Goal: Task Accomplishment & Management: Use online tool/utility

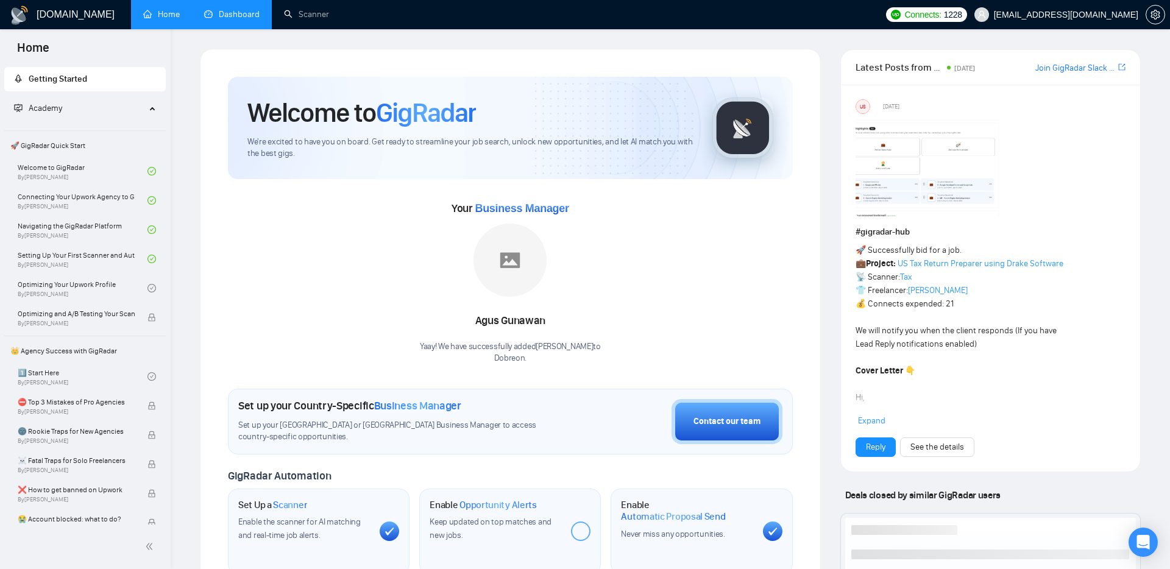
click at [245, 14] on link "Dashboard" at bounding box center [231, 14] width 55 height 10
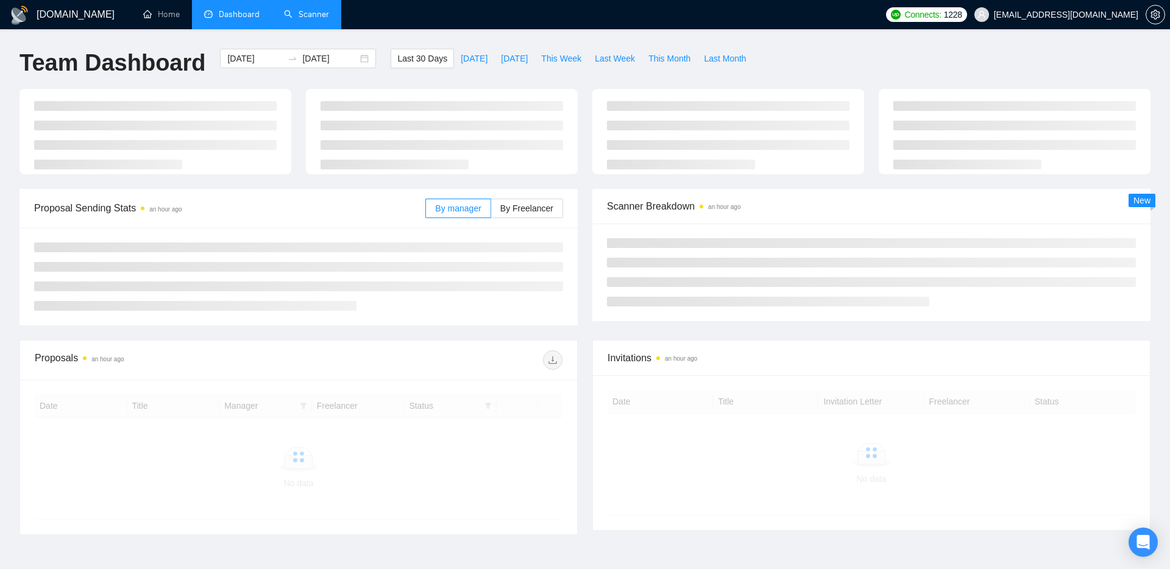
click at [314, 18] on link "Scanner" at bounding box center [306, 14] width 45 height 10
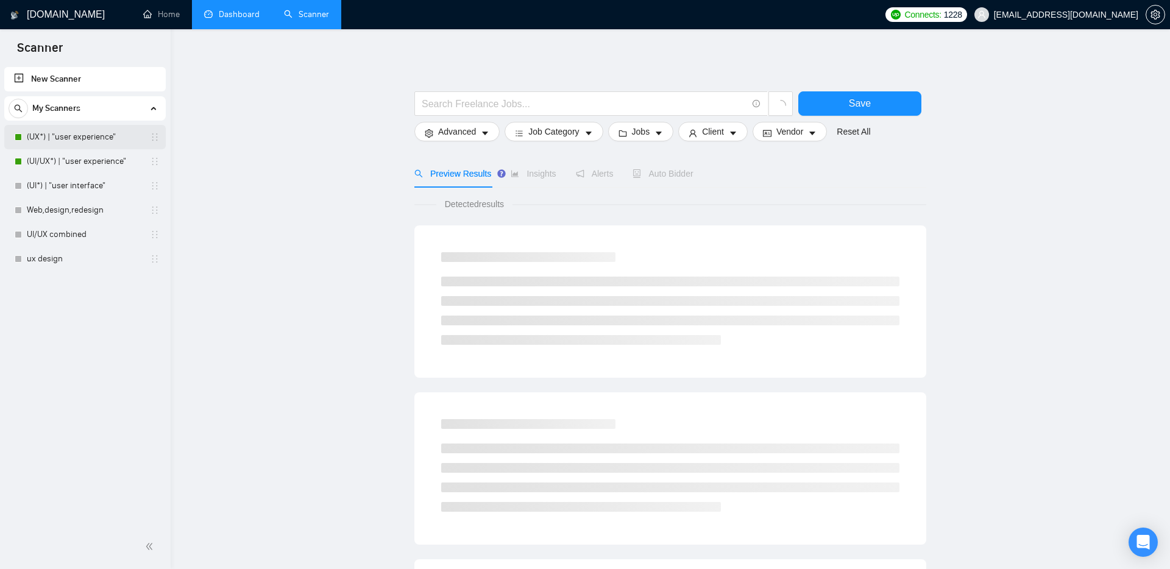
click at [80, 139] on link "(UX*) | "user experience"" at bounding box center [85, 137] width 116 height 24
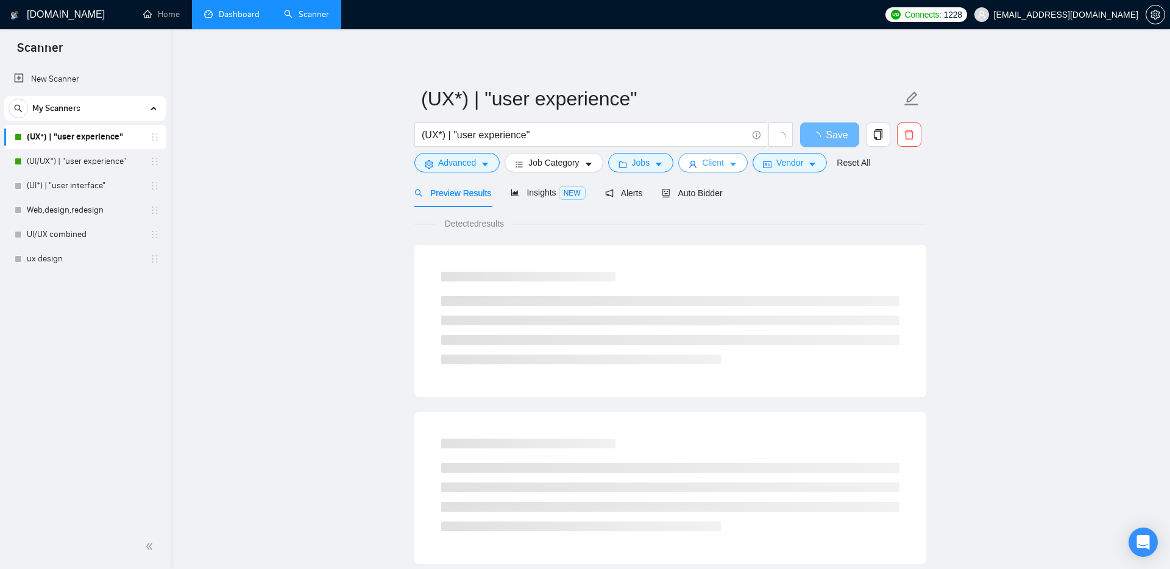
click at [710, 158] on span "Client" at bounding box center [713, 162] width 22 height 13
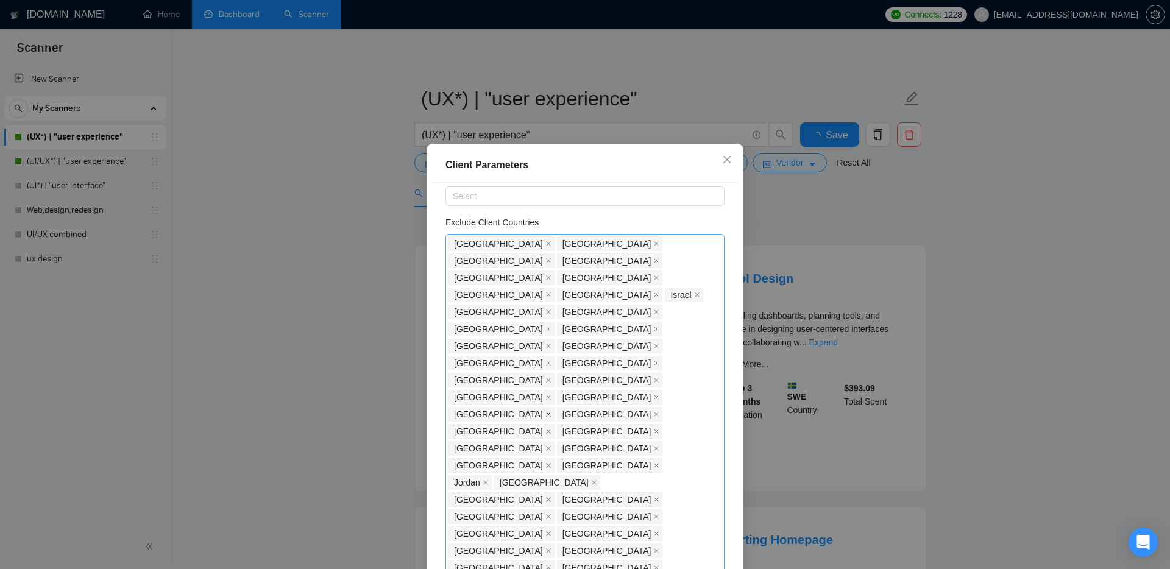
scroll to position [63, 0]
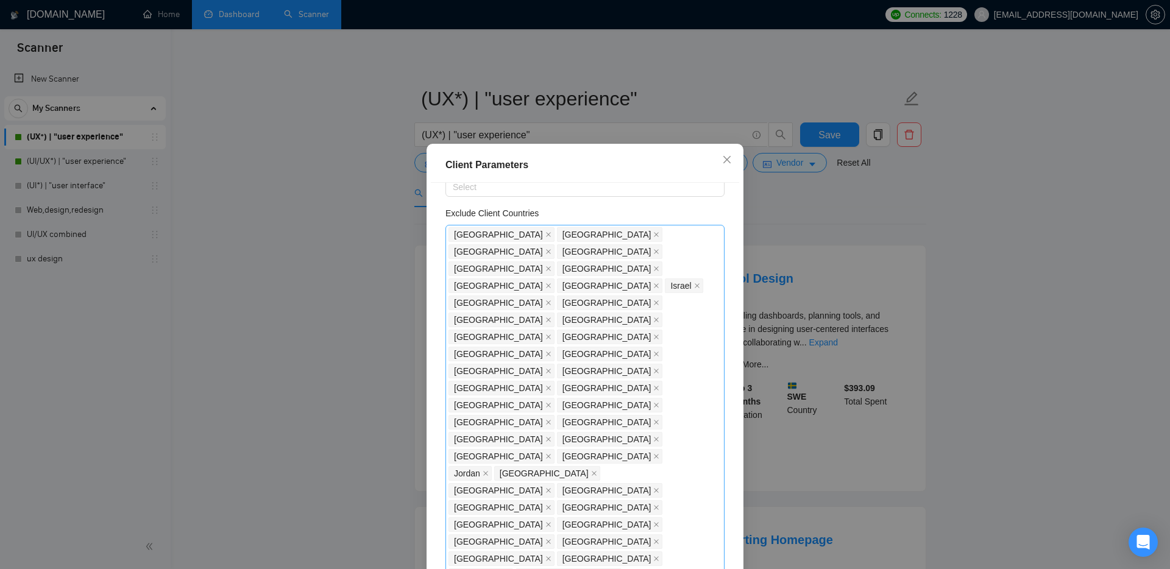
click at [557, 415] on span "[GEOGRAPHIC_DATA]" at bounding box center [610, 422] width 106 height 15
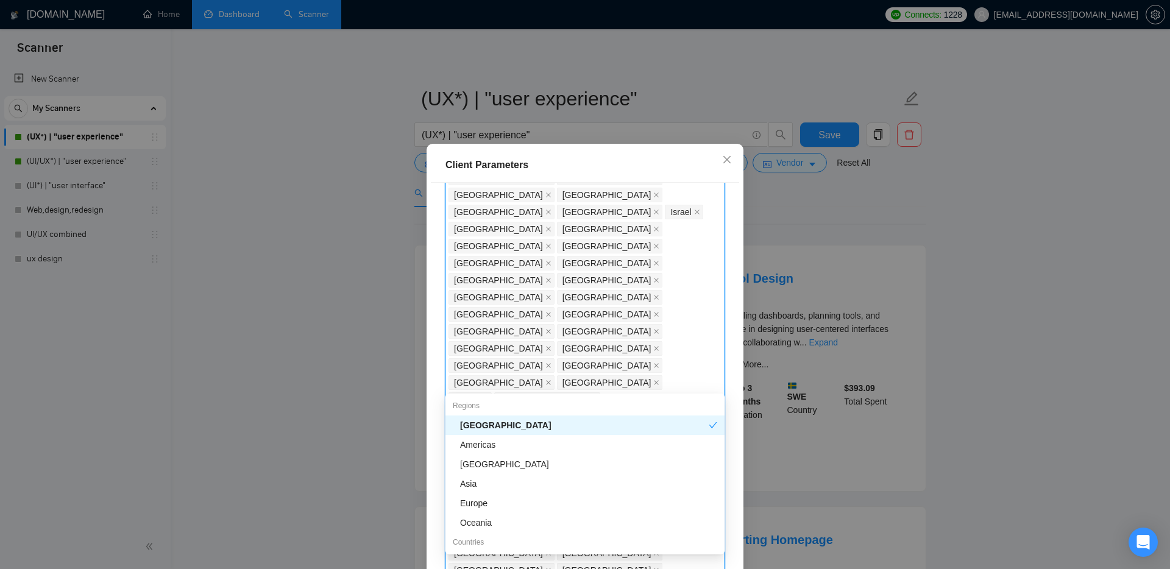
scroll to position [131, 0]
click at [655, 352] on icon "close" at bounding box center [657, 354] width 5 height 5
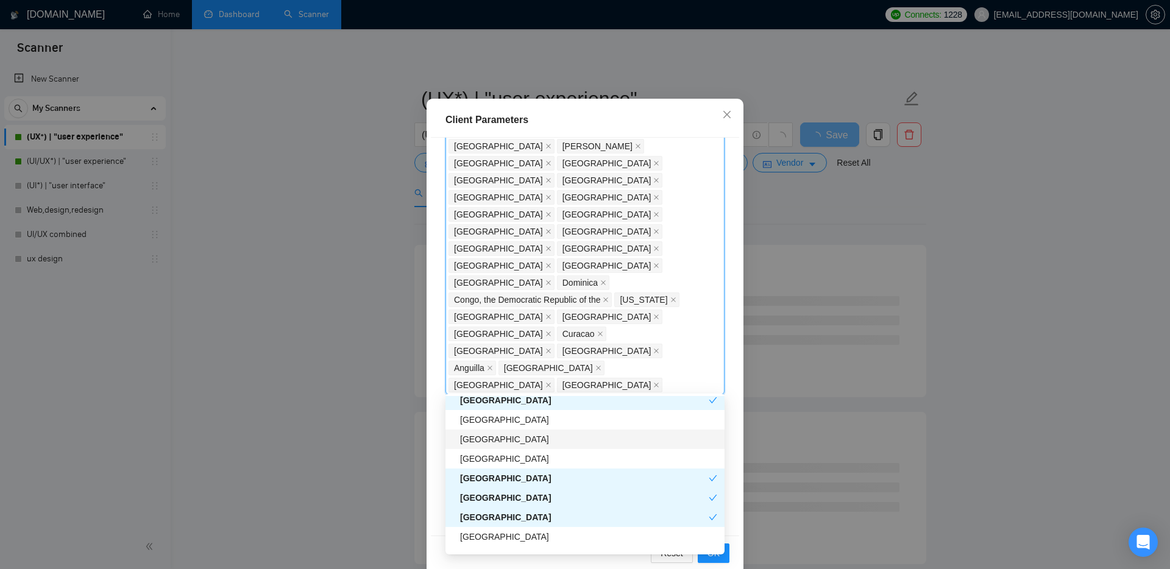
scroll to position [65, 0]
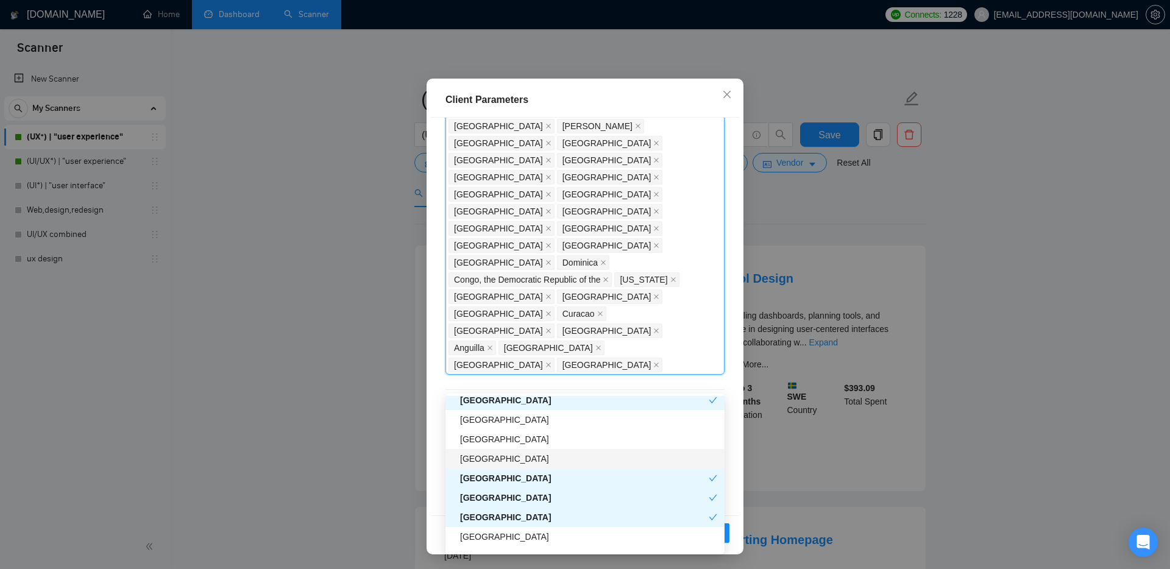
click at [520, 458] on div "[GEOGRAPHIC_DATA]" at bounding box center [588, 458] width 257 height 13
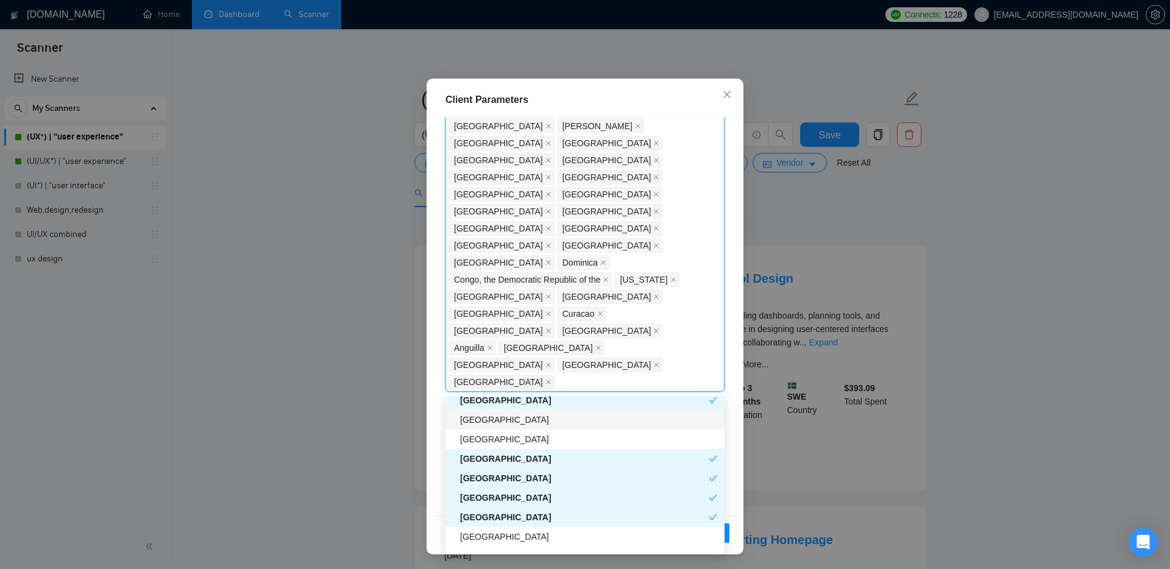
click at [433, 373] on div "Client Location Include Client Countries Select Exclude Client Countries [GEOGR…" at bounding box center [585, 317] width 308 height 399
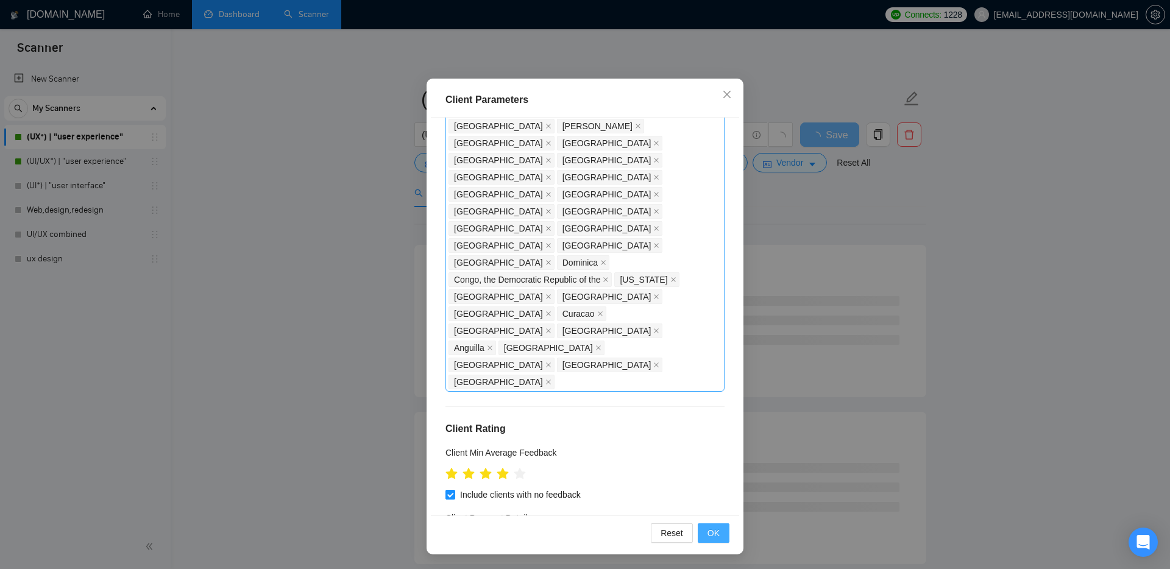
click at [717, 531] on span "OK" at bounding box center [714, 533] width 12 height 13
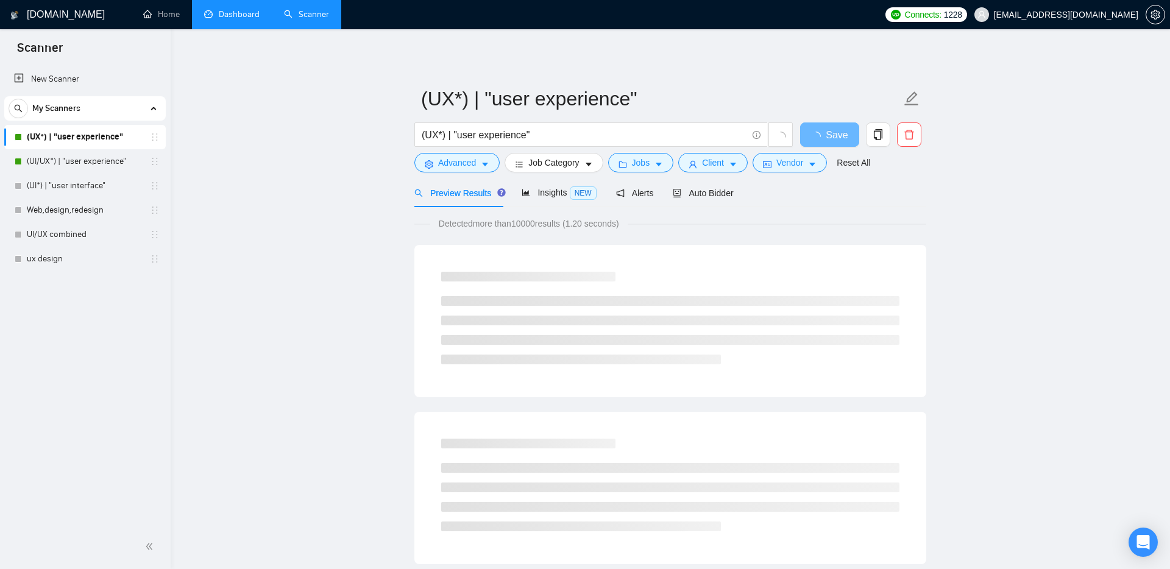
scroll to position [0, 0]
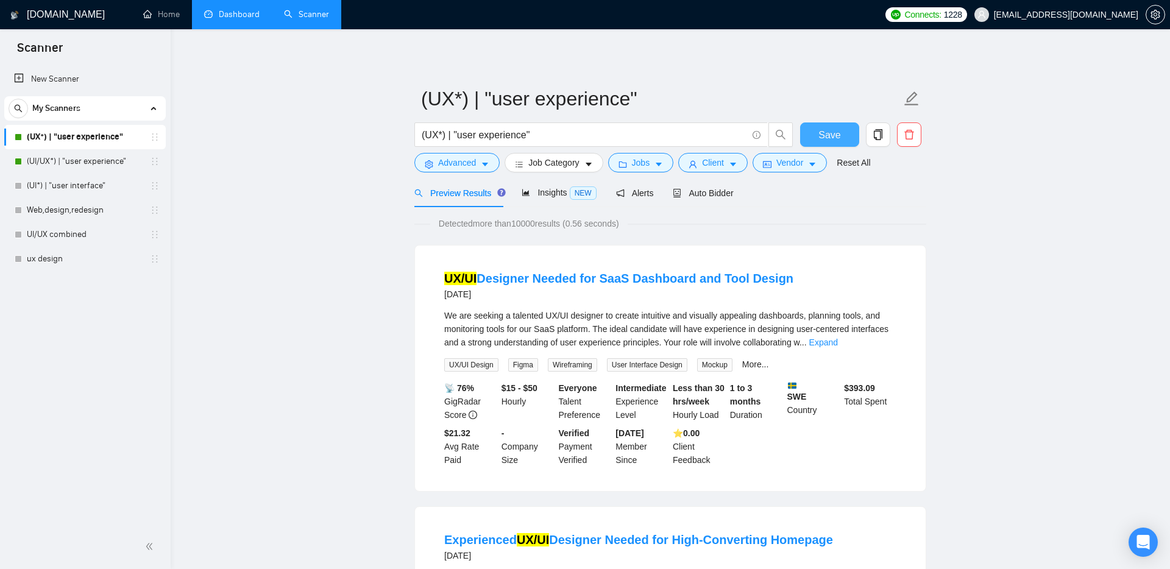
click at [836, 132] on span "Save" at bounding box center [830, 134] width 22 height 15
click at [87, 158] on link "(UI/UX*) | "user experience"" at bounding box center [85, 161] width 116 height 24
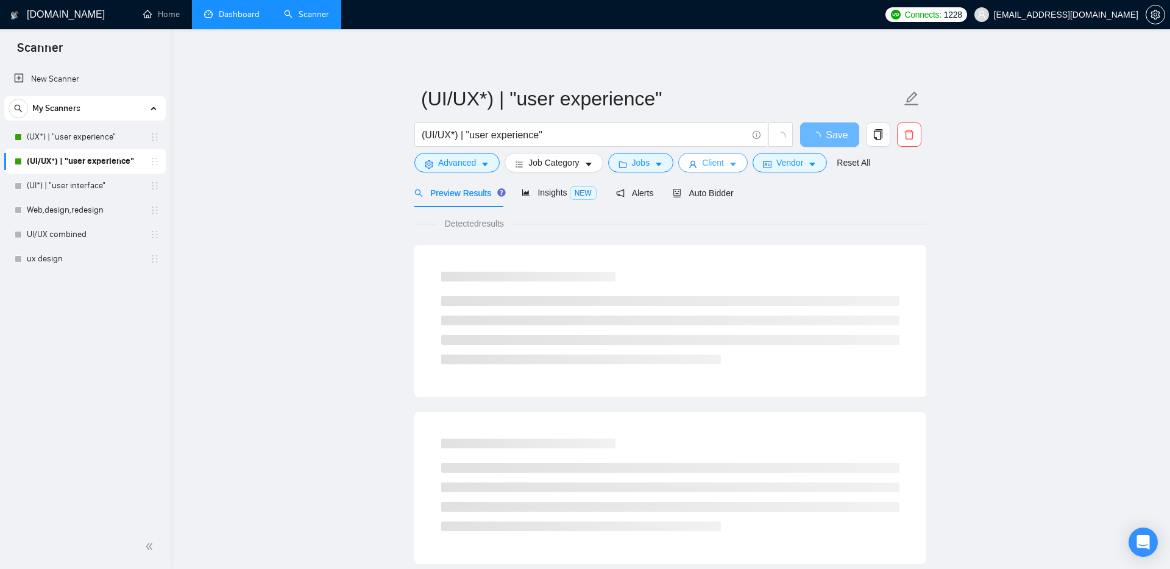
click at [724, 163] on span "Client" at bounding box center [713, 162] width 22 height 13
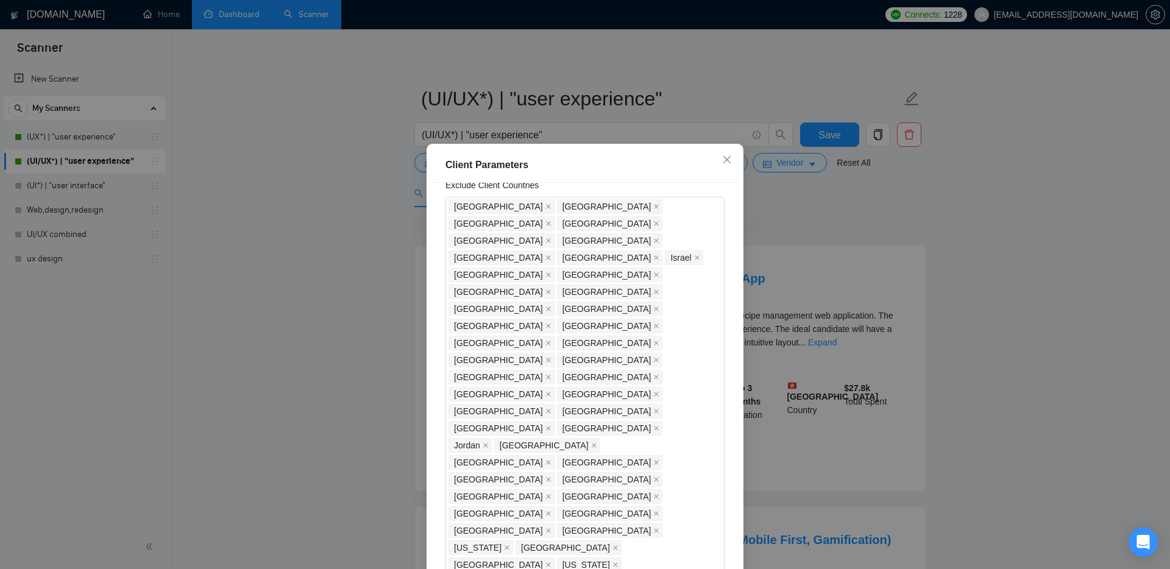
scroll to position [85, 0]
click at [653, 397] on icon "close" at bounding box center [656, 400] width 6 height 6
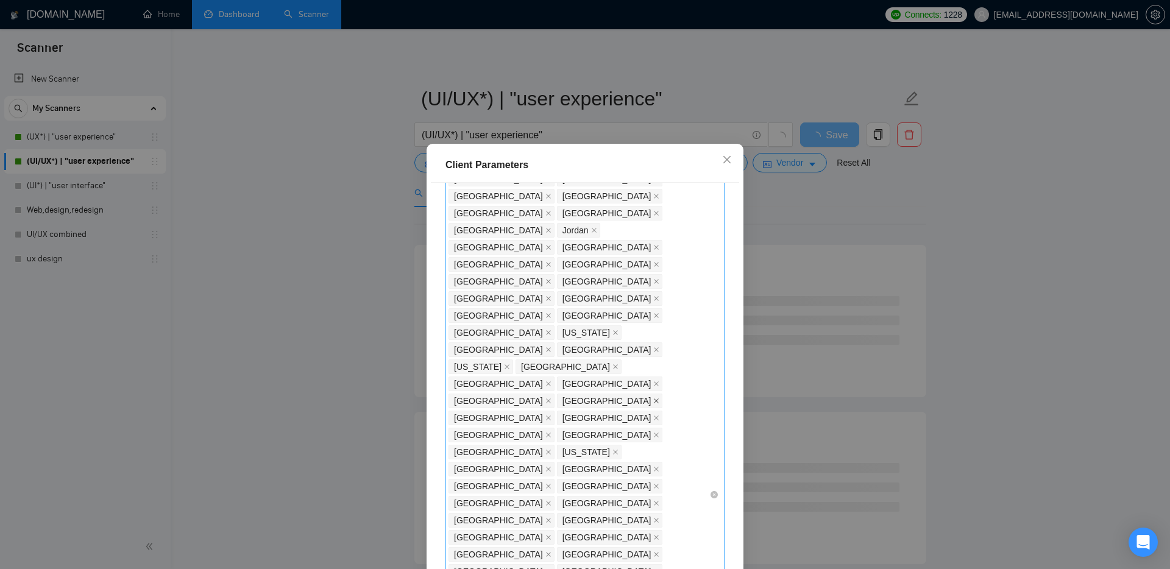
scroll to position [311, 0]
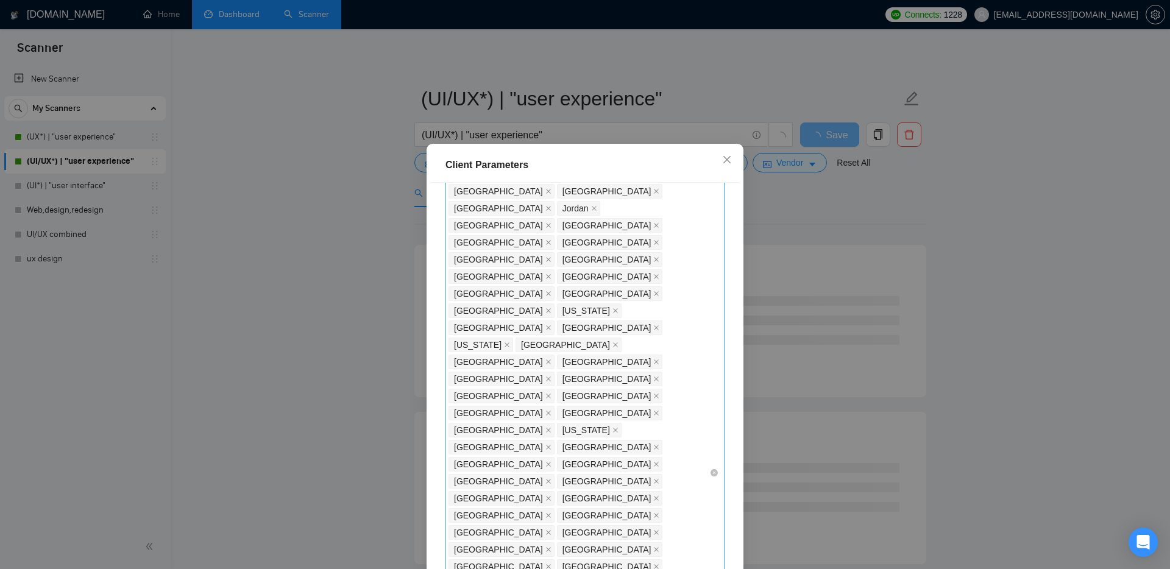
click at [679, 449] on div "[GEOGRAPHIC_DATA] [GEOGRAPHIC_DATA] [GEOGRAPHIC_DATA] [GEOGRAPHIC_DATA] [GEOGRA…" at bounding box center [579, 473] width 261 height 990
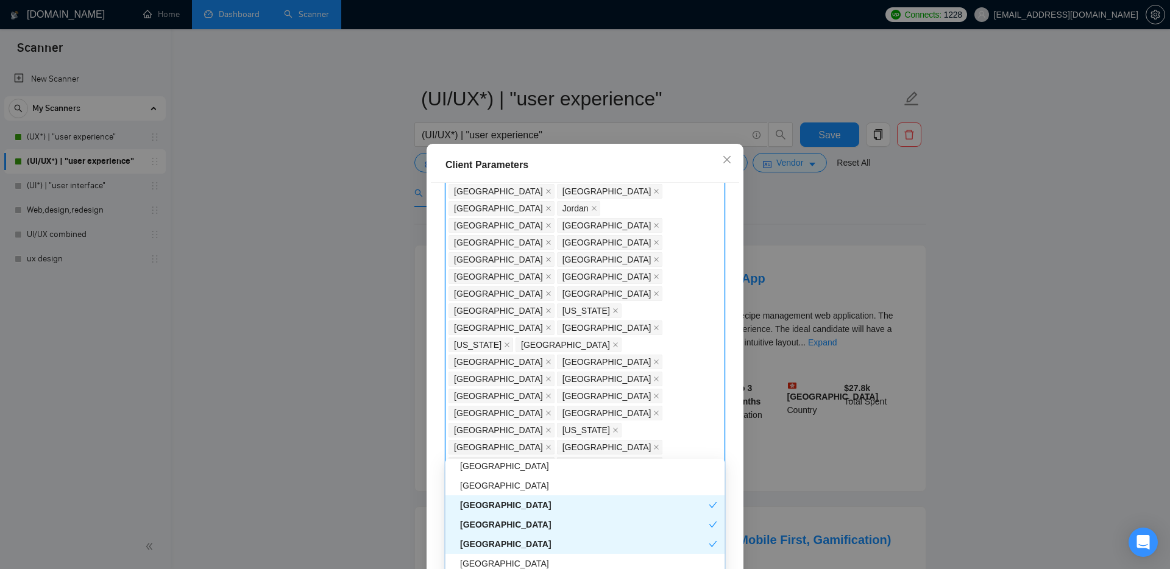
scroll to position [628, 0]
click at [507, 484] on div "[GEOGRAPHIC_DATA]" at bounding box center [588, 486] width 257 height 13
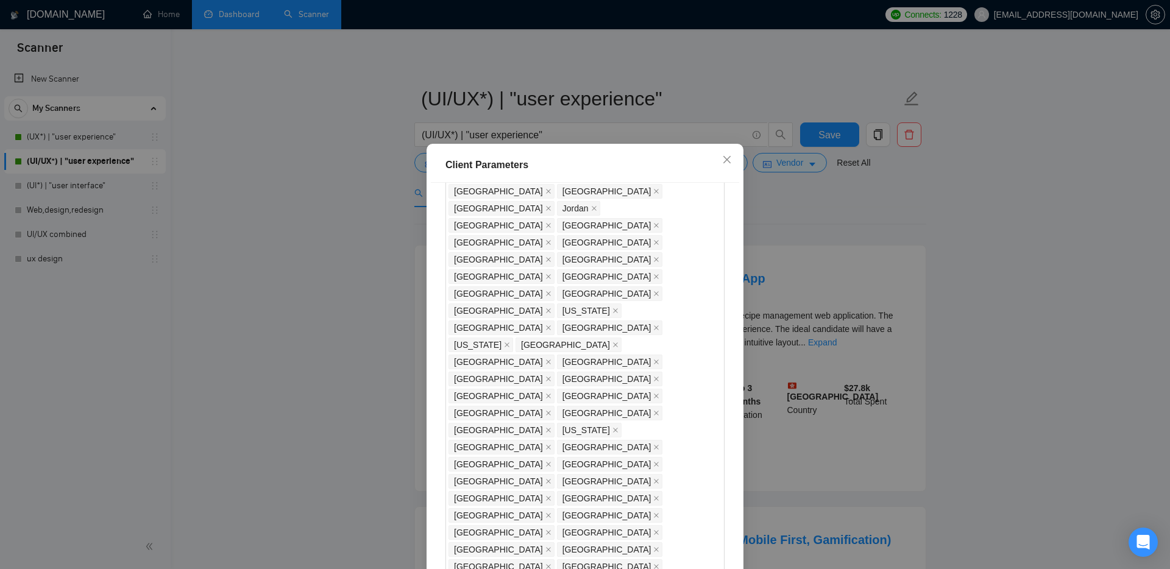
click at [735, 438] on div "Client Location Include Client Countries Select Exclude Client Countries [GEOGR…" at bounding box center [585, 382] width 308 height 399
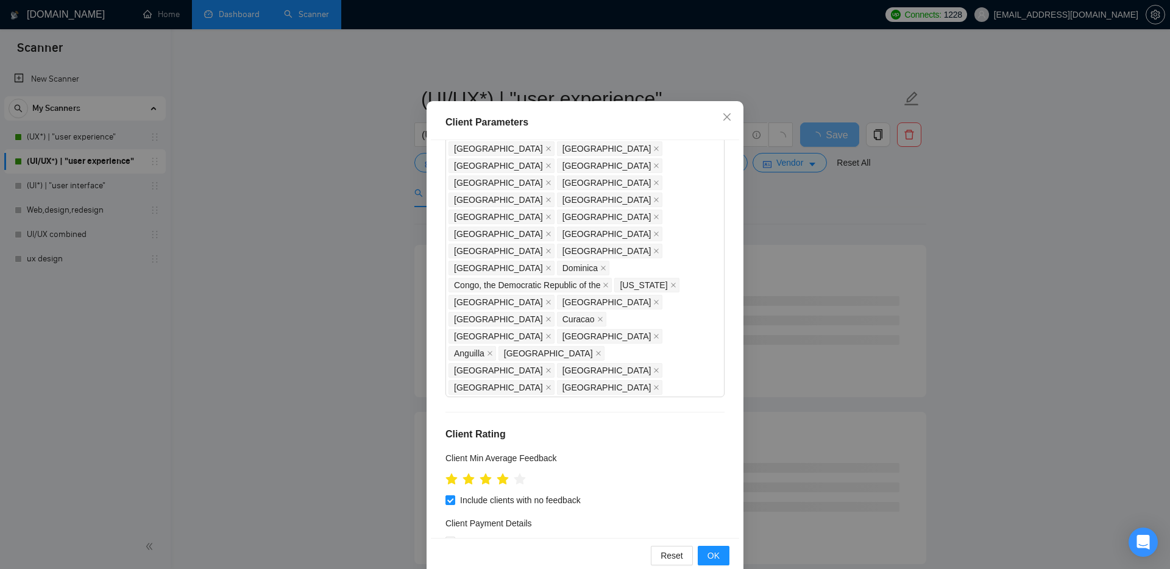
scroll to position [65, 0]
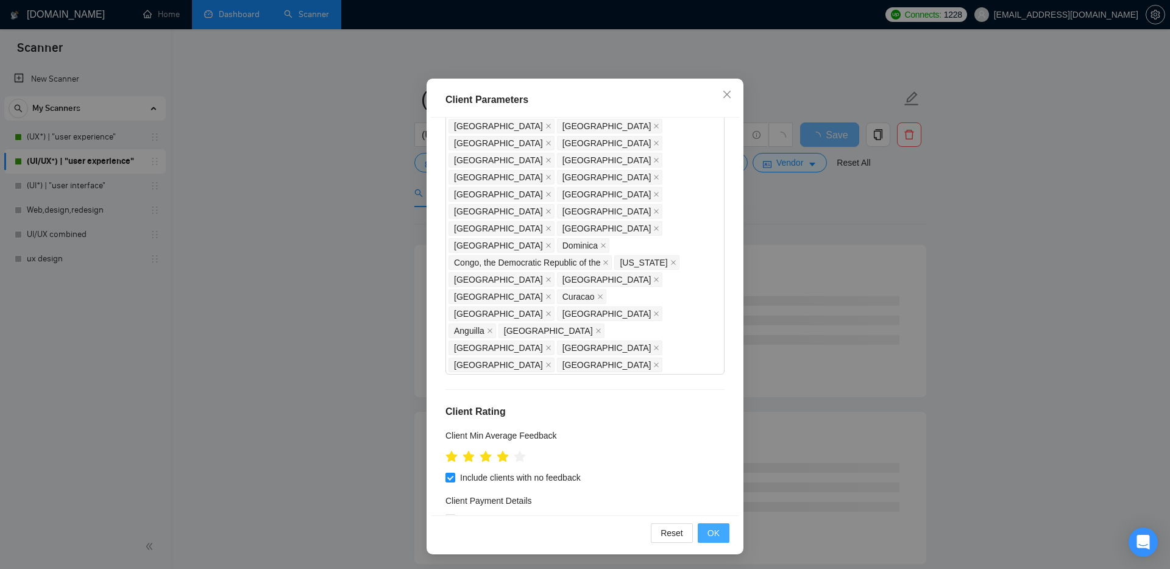
click at [719, 540] on button "OK" at bounding box center [714, 534] width 32 height 20
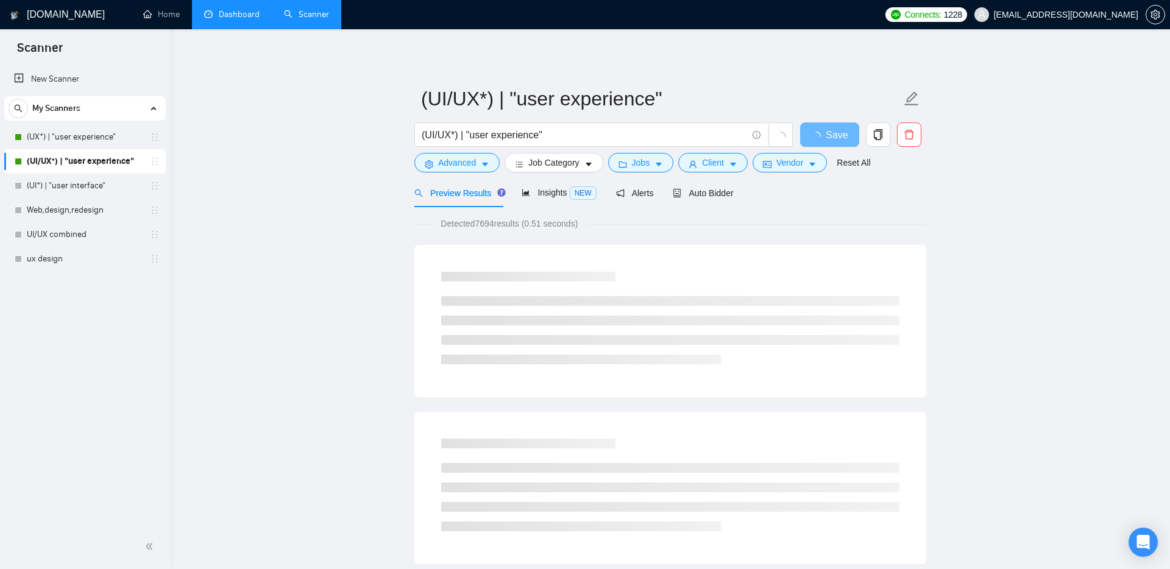
scroll to position [0, 0]
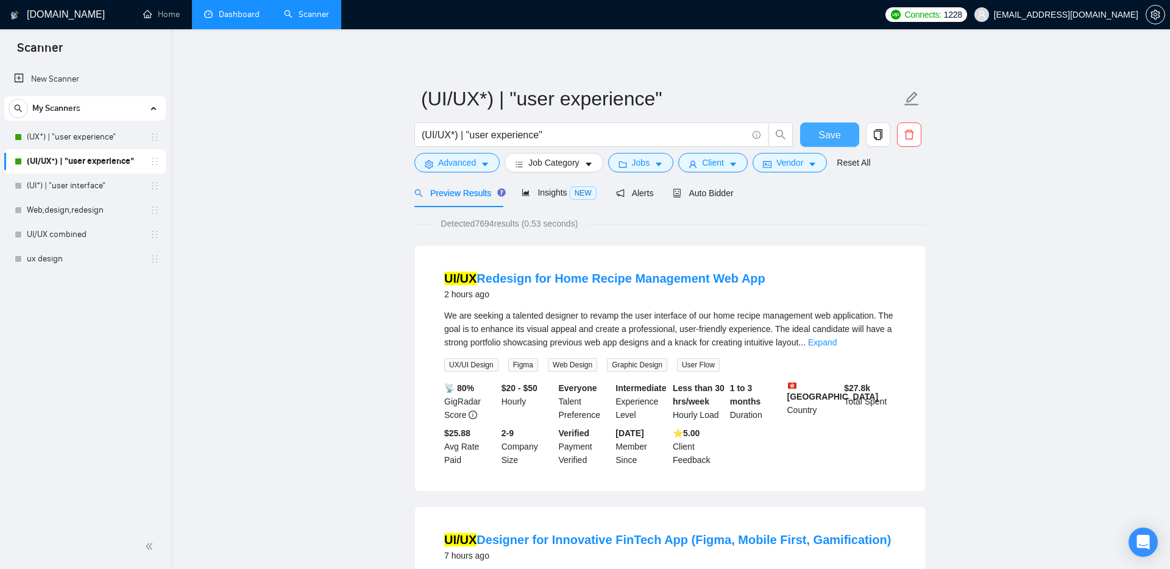
click at [837, 133] on span "Save" at bounding box center [830, 134] width 22 height 15
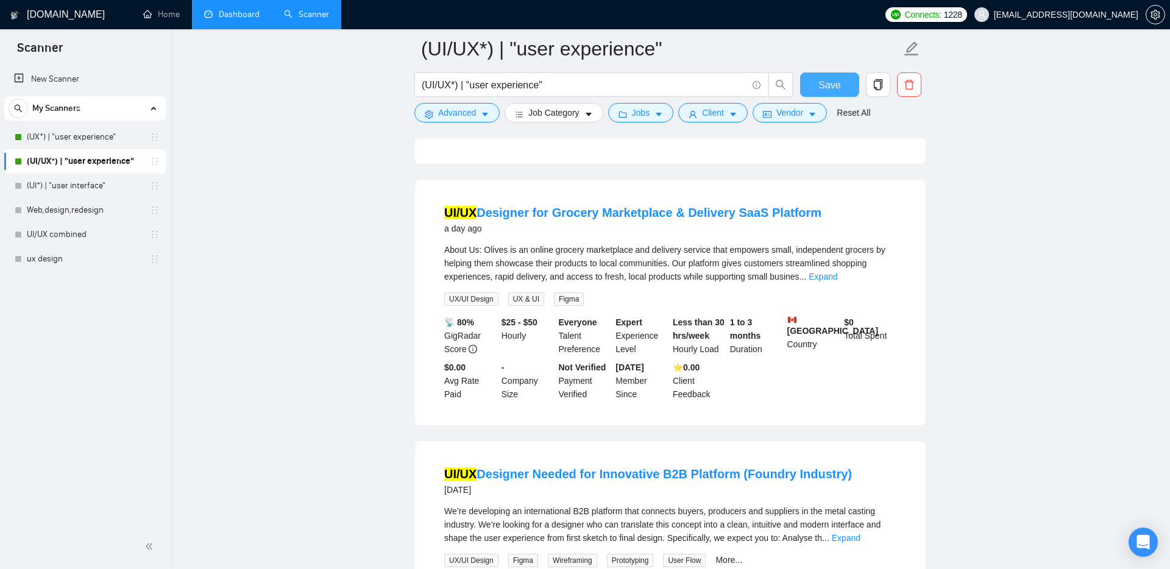
scroll to position [1660, 0]
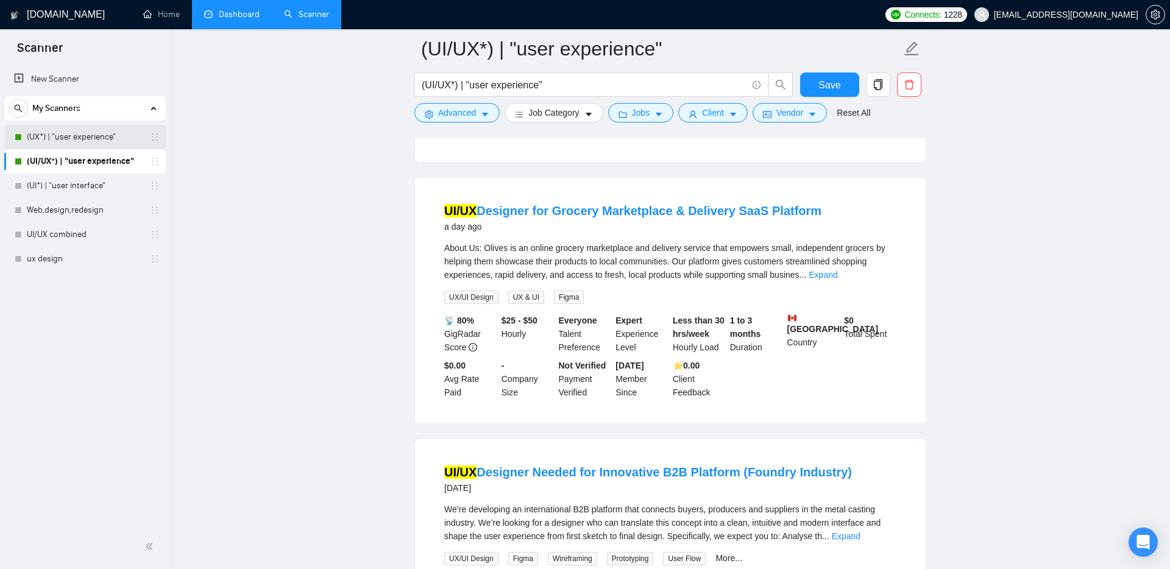
click at [101, 137] on link "(UX*) | "user experience"" at bounding box center [85, 137] width 116 height 24
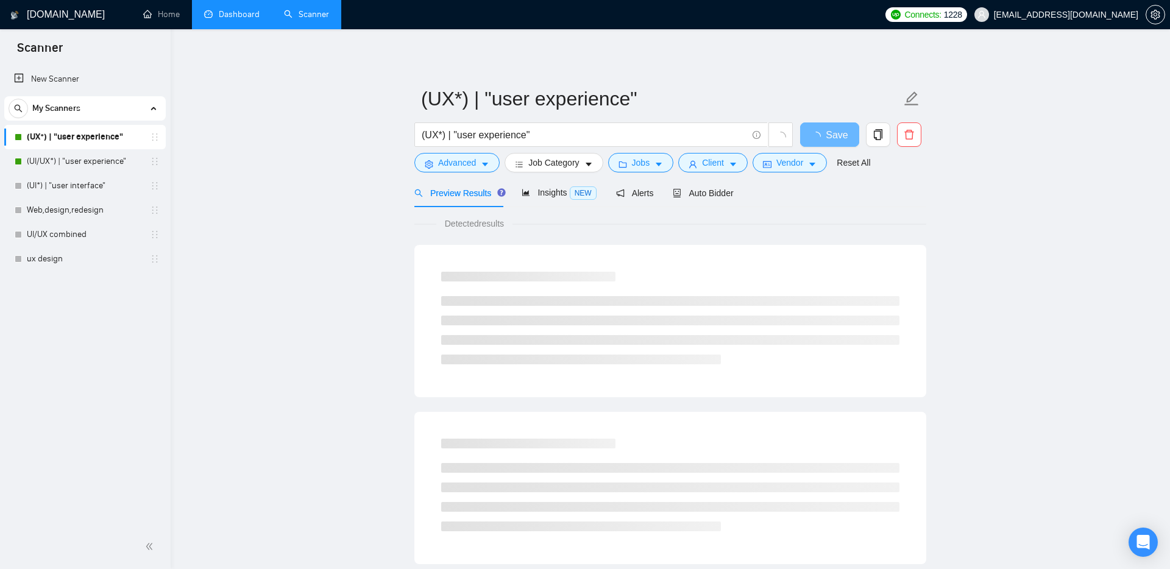
click at [224, 20] on link "Dashboard" at bounding box center [231, 14] width 55 height 10
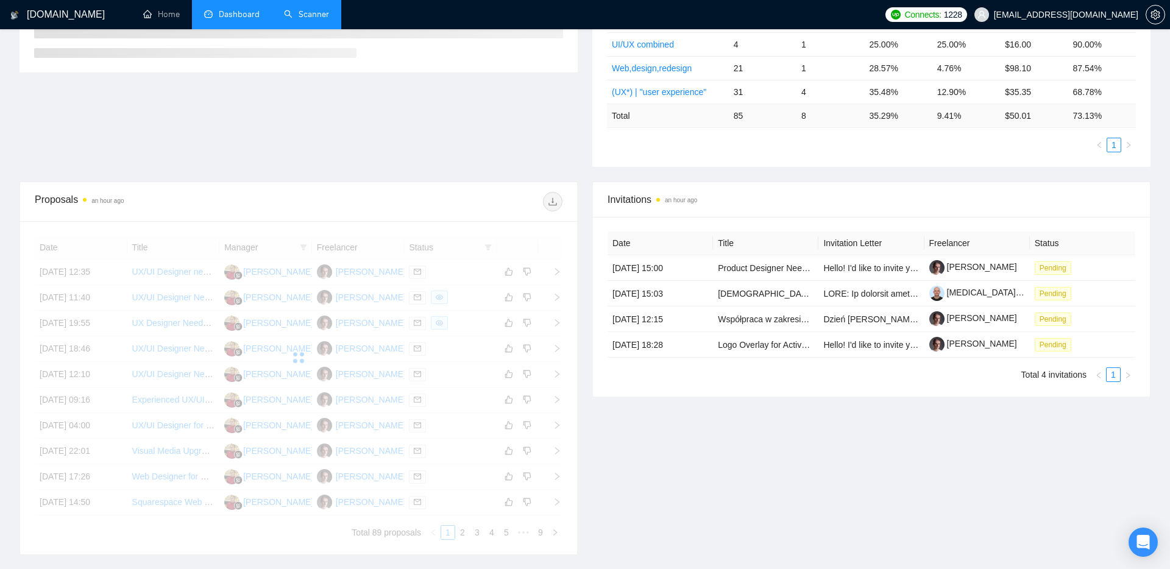
scroll to position [282, 0]
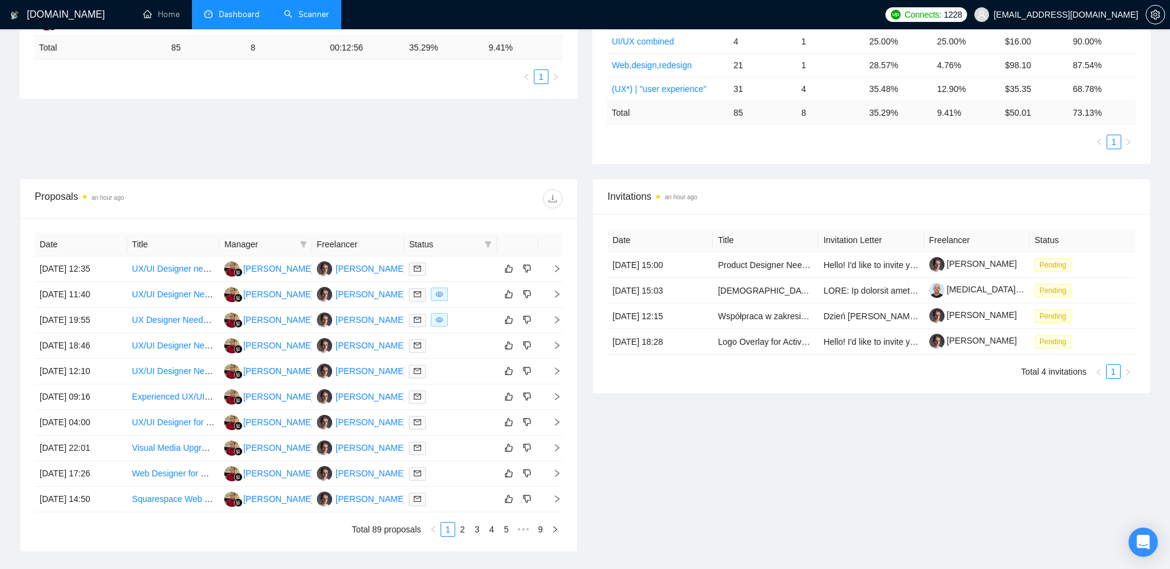
click at [496, 239] on th "Status" at bounding box center [450, 245] width 93 height 24
click at [489, 246] on icon "filter" at bounding box center [488, 244] width 7 height 7
click at [447, 258] on li "Chat" at bounding box center [457, 268] width 73 height 20
checkbox input "true"
click at [474, 299] on div "Reset OK" at bounding box center [457, 311] width 73 height 24
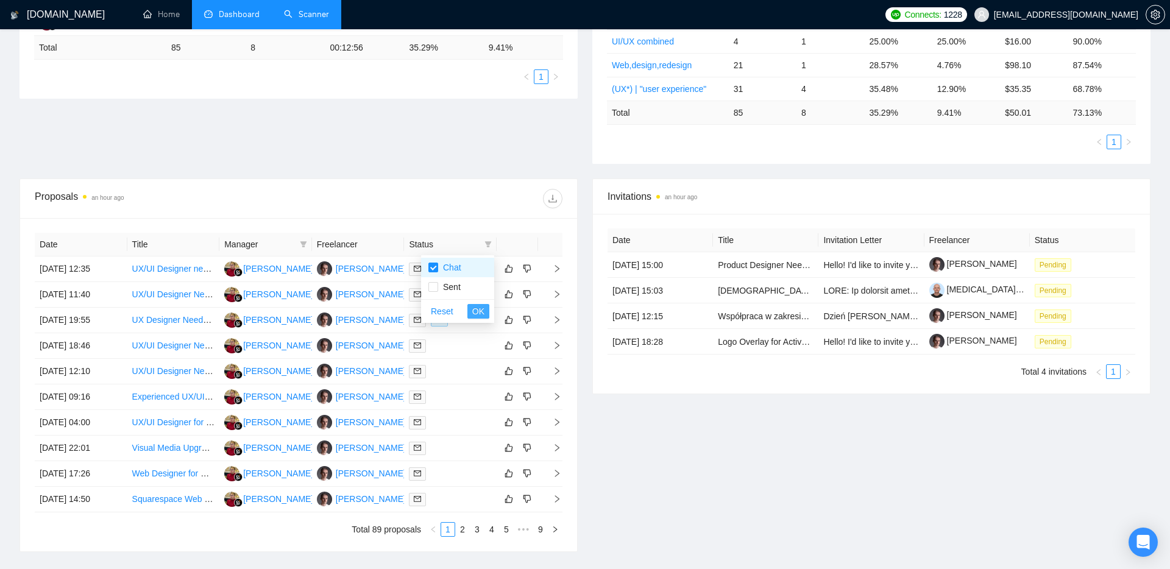
click at [475, 310] on span "OK" at bounding box center [478, 311] width 12 height 13
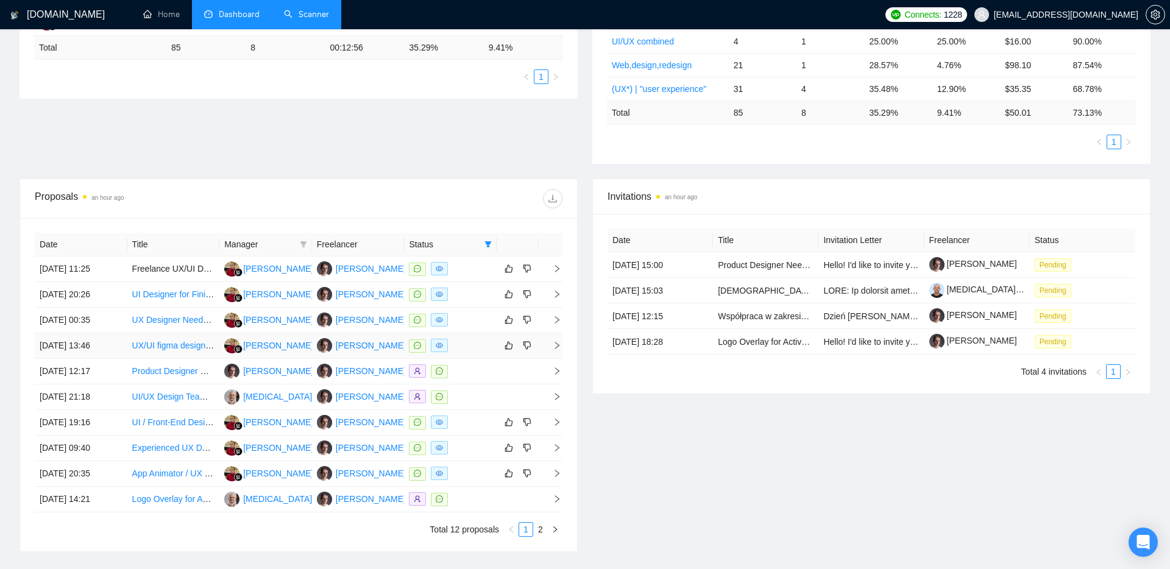
click at [558, 342] on icon "right" at bounding box center [557, 345] width 9 height 9
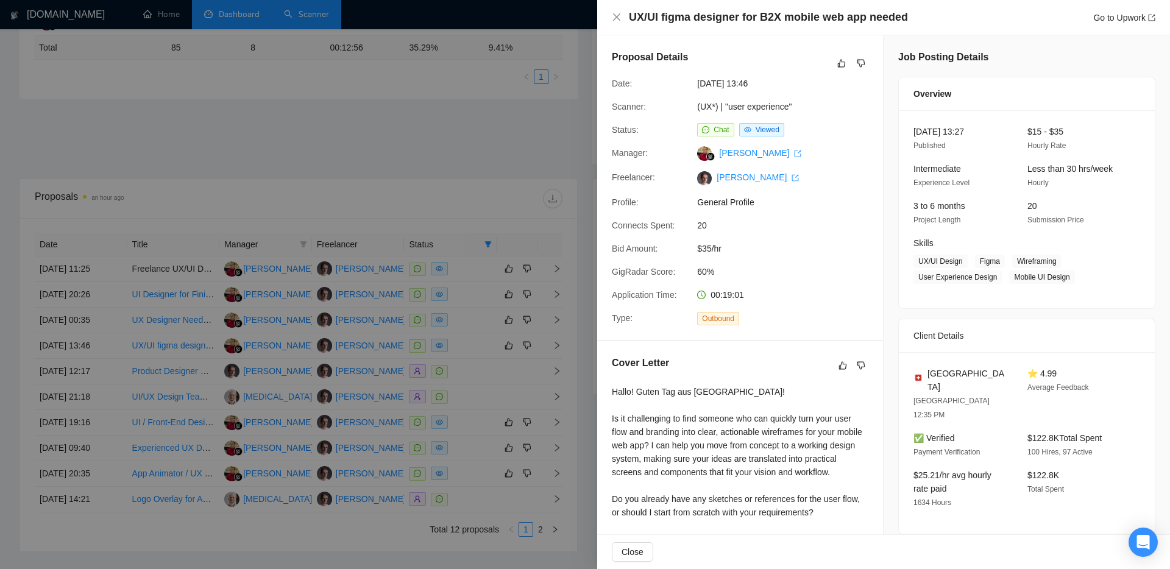
scroll to position [5, 0]
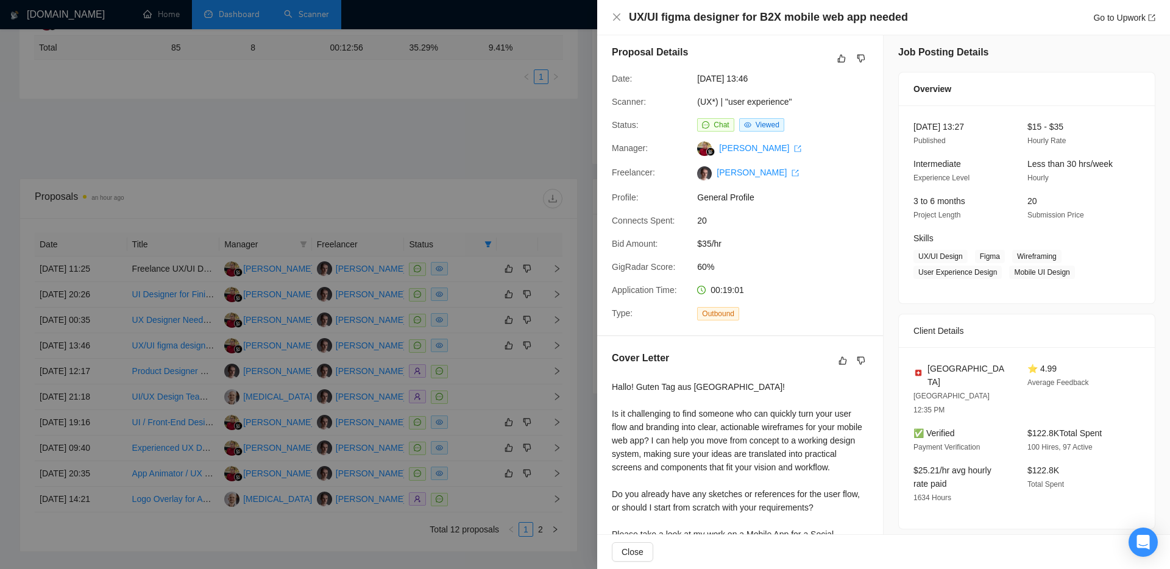
click at [446, 205] on div at bounding box center [585, 284] width 1170 height 569
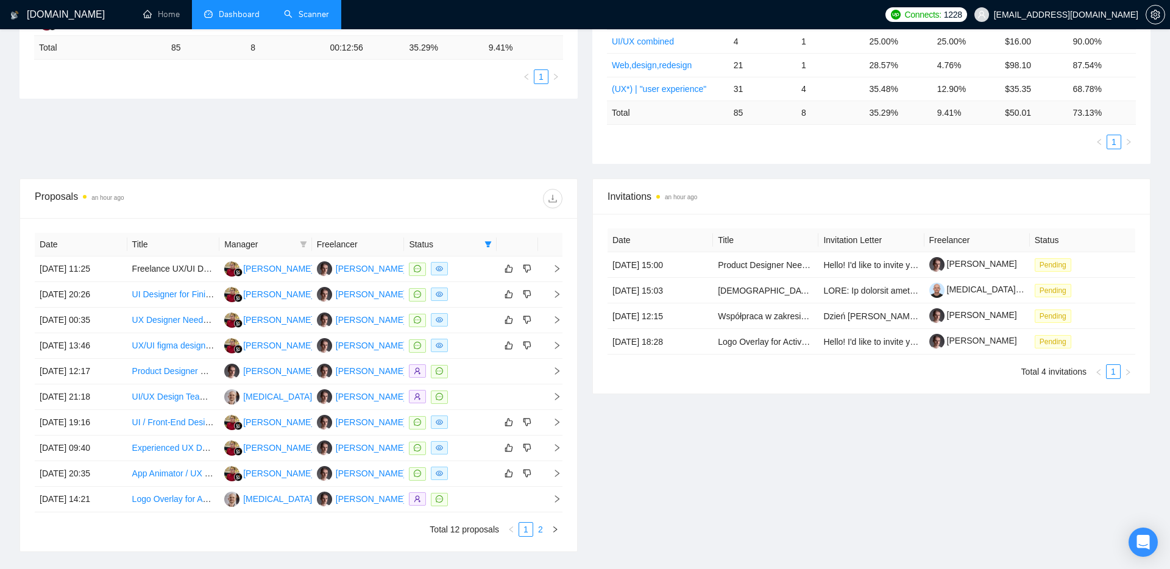
click at [544, 525] on link "2" at bounding box center [540, 529] width 13 height 13
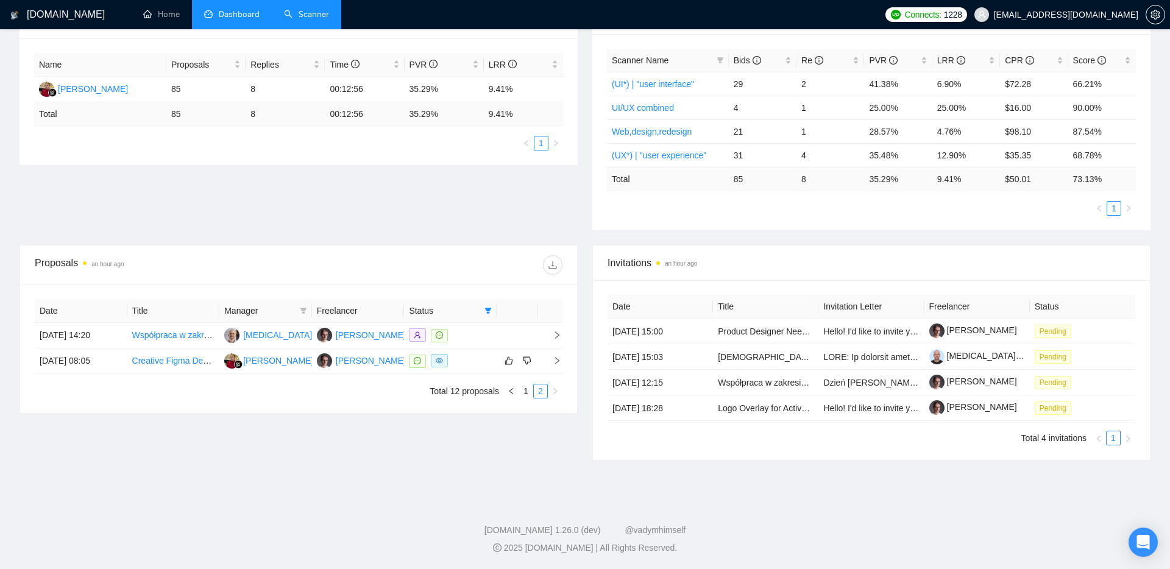
scroll to position [215, 0]
click at [528, 395] on link "1" at bounding box center [525, 391] width 13 height 13
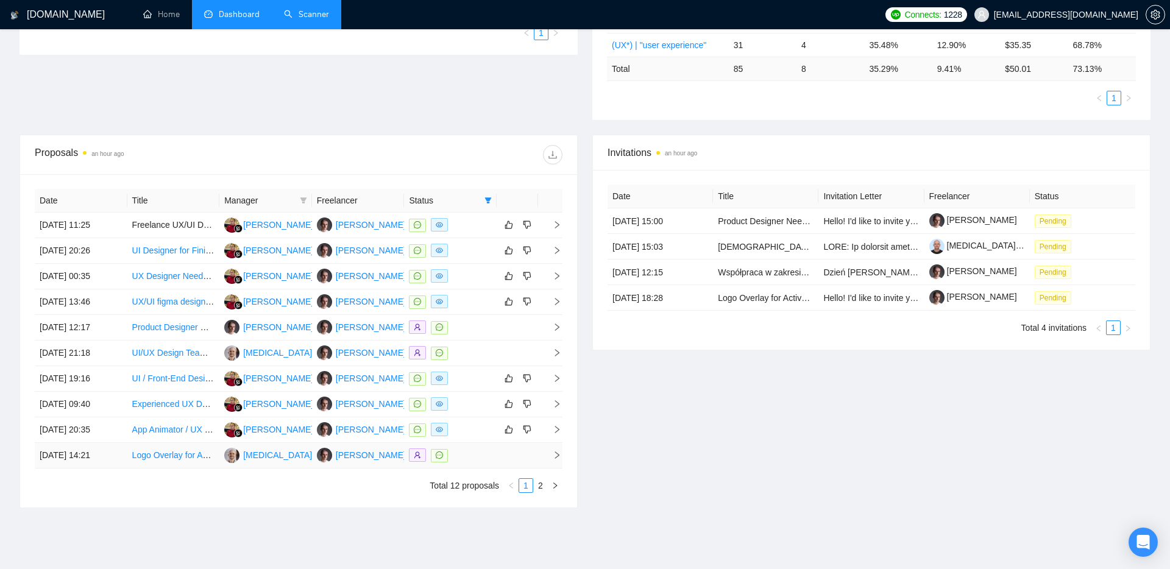
scroll to position [333, 0]
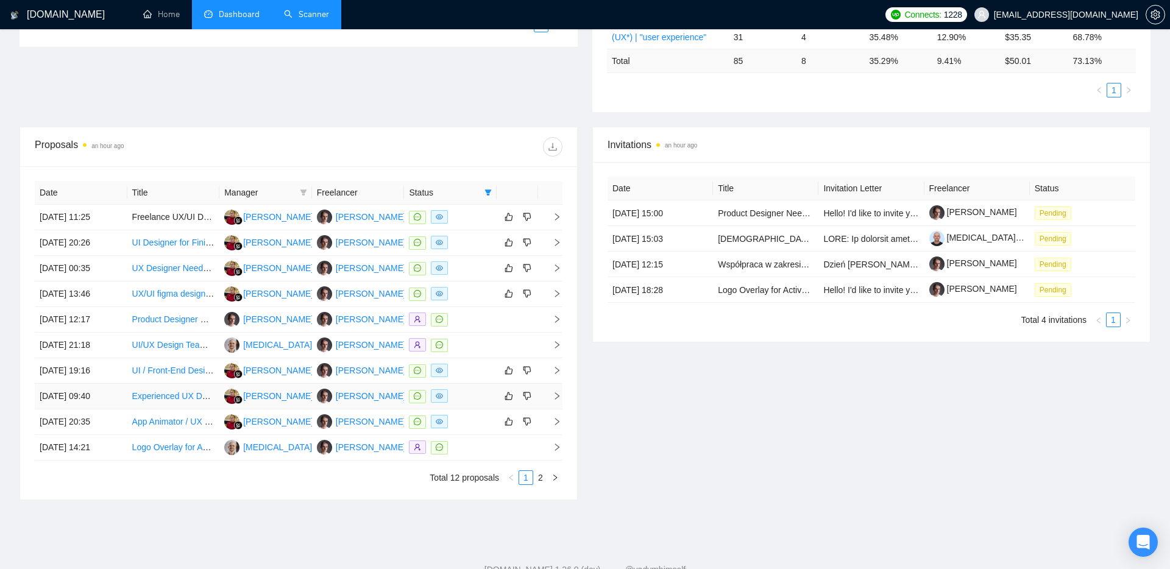
click at [560, 393] on icon "right" at bounding box center [557, 396] width 9 height 9
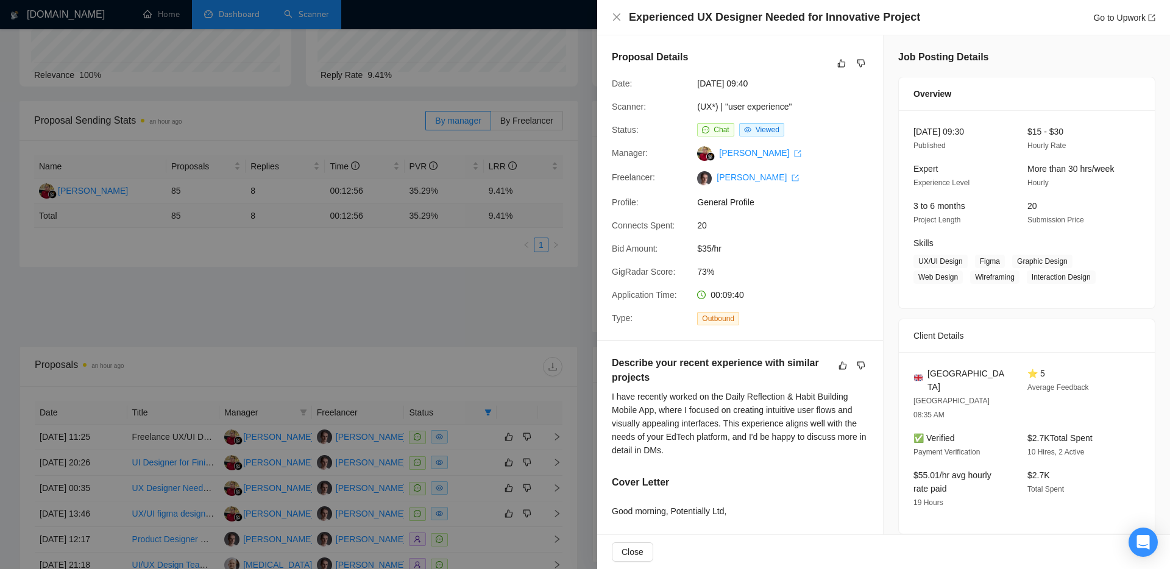
scroll to position [91, 0]
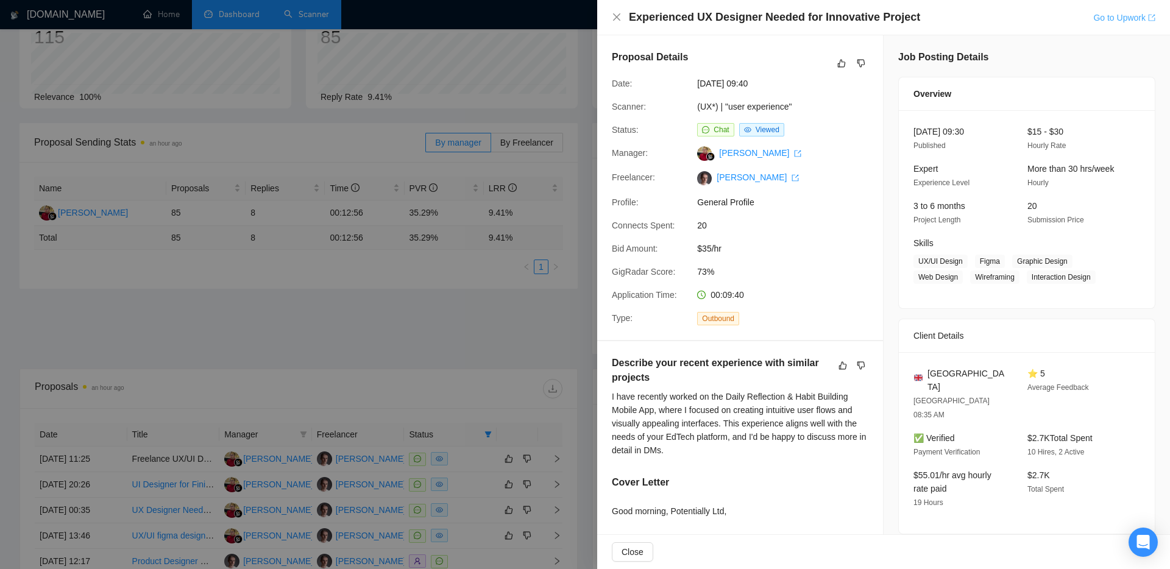
click at [1108, 18] on link "Go to Upwork" at bounding box center [1125, 18] width 62 height 10
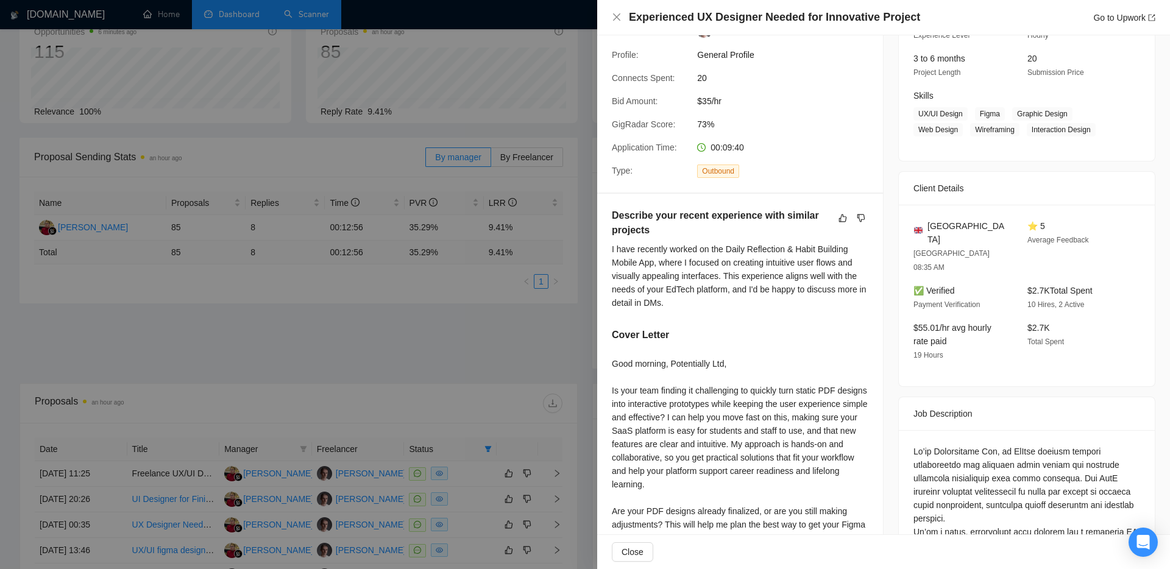
scroll to position [149, 0]
click at [461, 332] on div at bounding box center [585, 284] width 1170 height 569
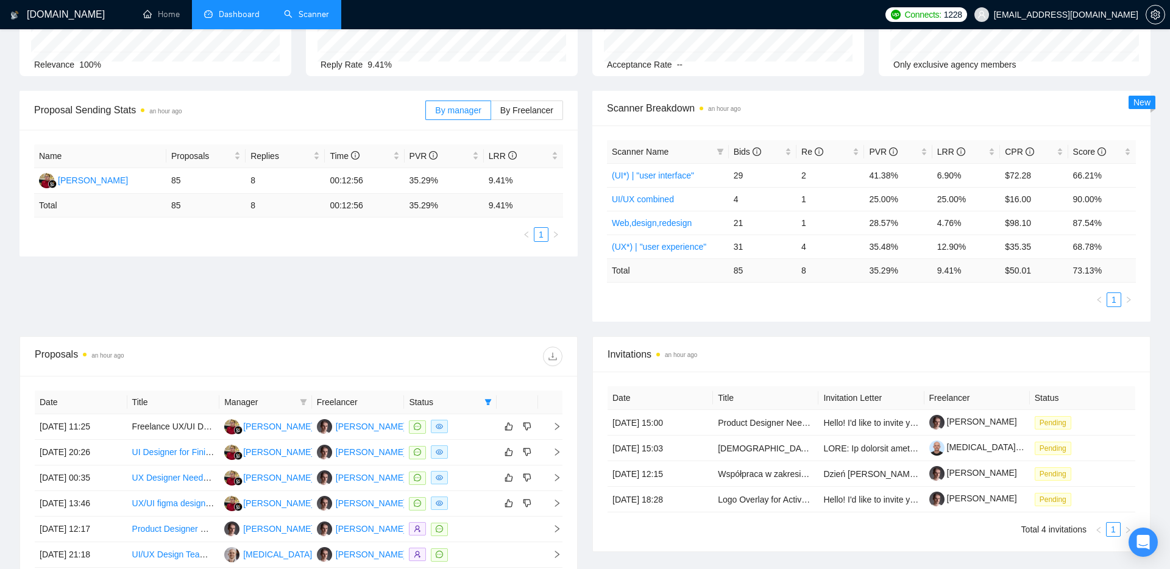
scroll to position [0, 0]
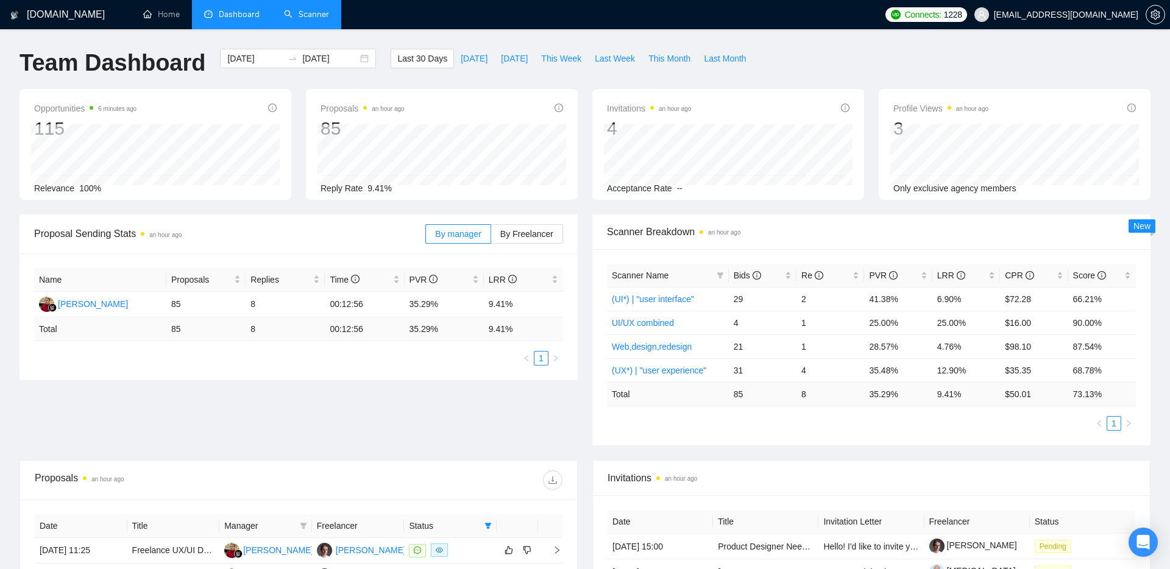
click at [308, 13] on link "Scanner" at bounding box center [306, 14] width 45 height 10
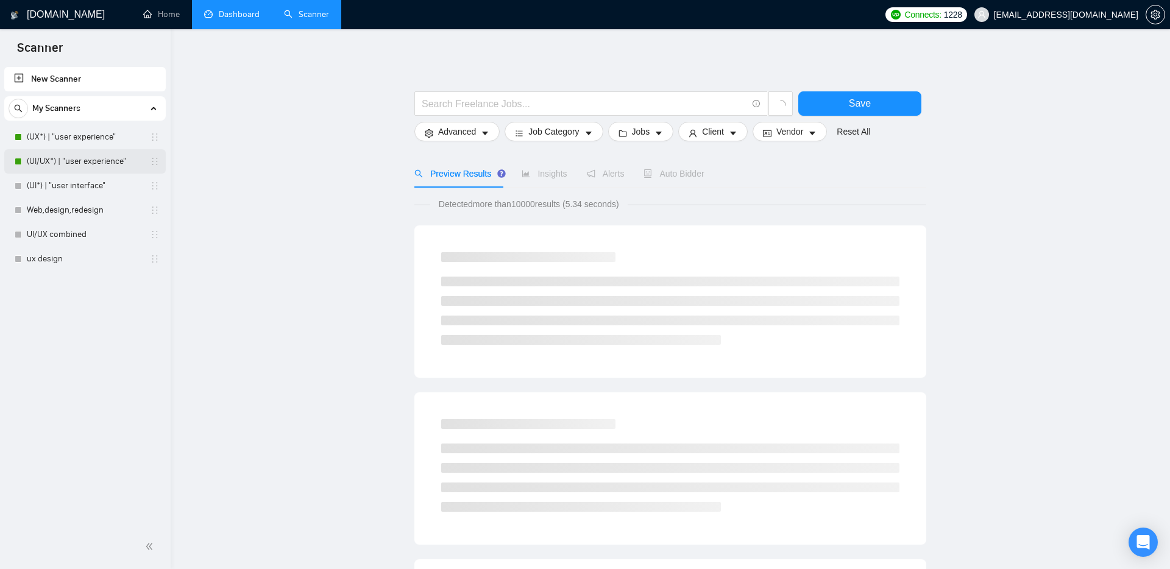
click at [76, 154] on link "(UI/UX*) | "user experience"" at bounding box center [85, 161] width 116 height 24
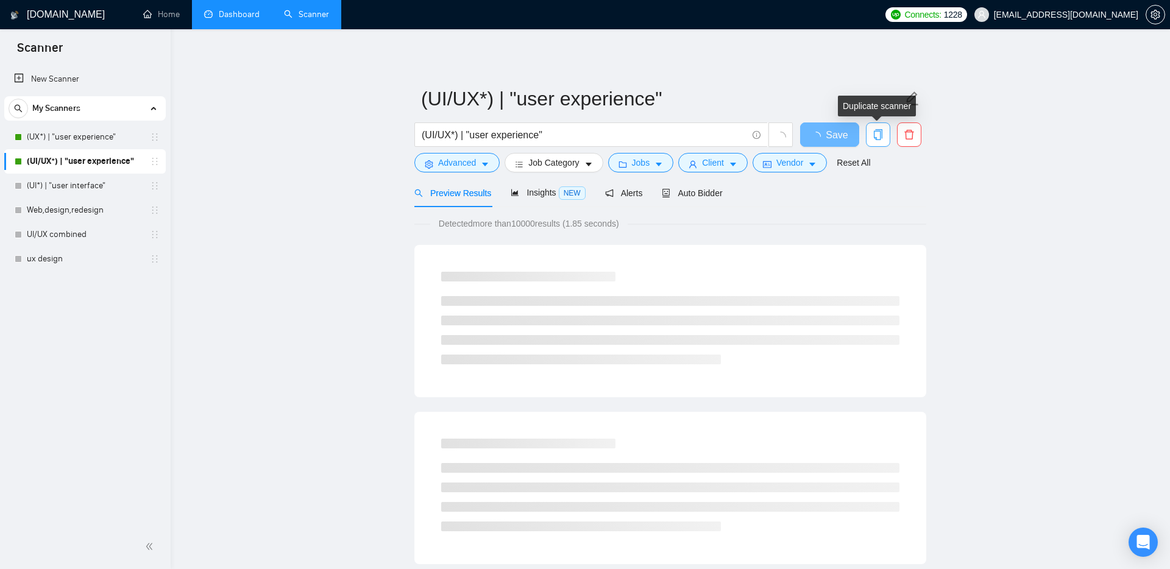
click at [874, 137] on icon "copy" at bounding box center [878, 134] width 9 height 11
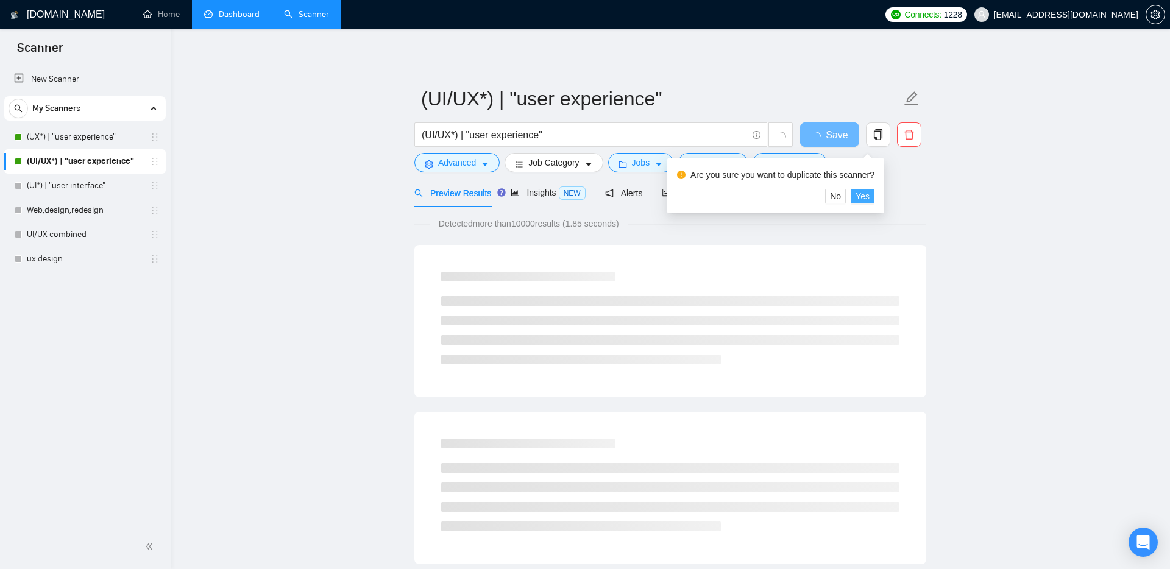
click at [863, 198] on span "Yes" at bounding box center [863, 196] width 14 height 13
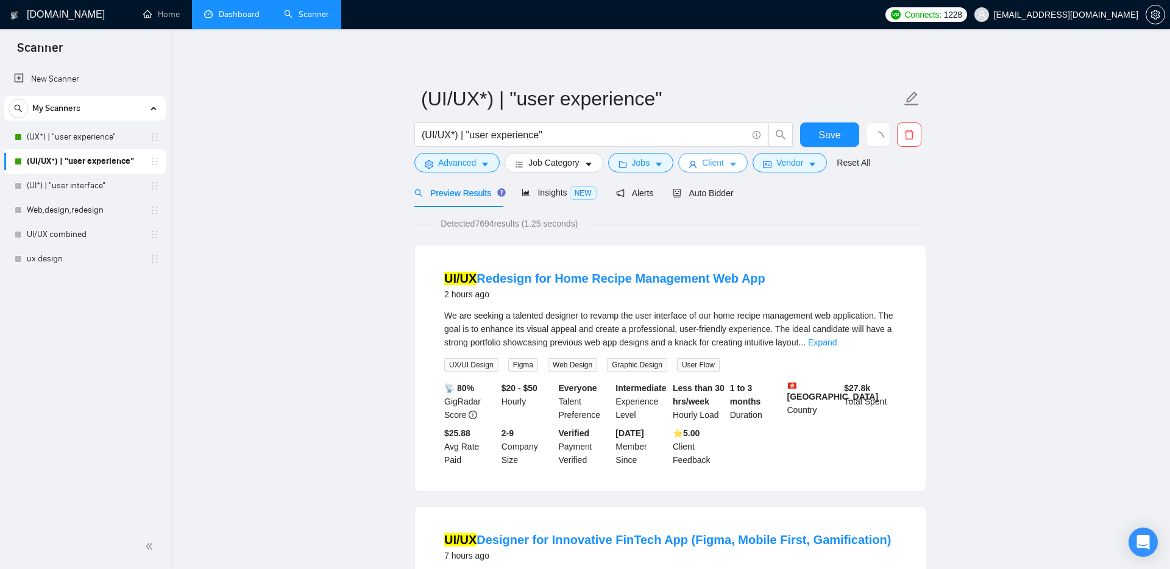
click at [708, 166] on span "Client" at bounding box center [713, 162] width 22 height 13
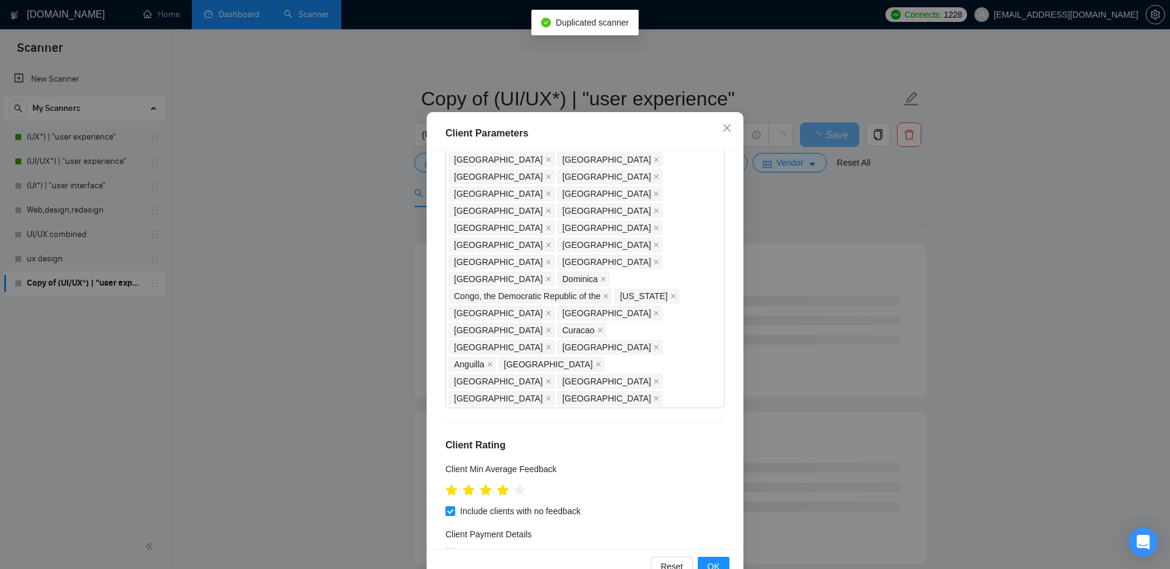
scroll to position [65, 0]
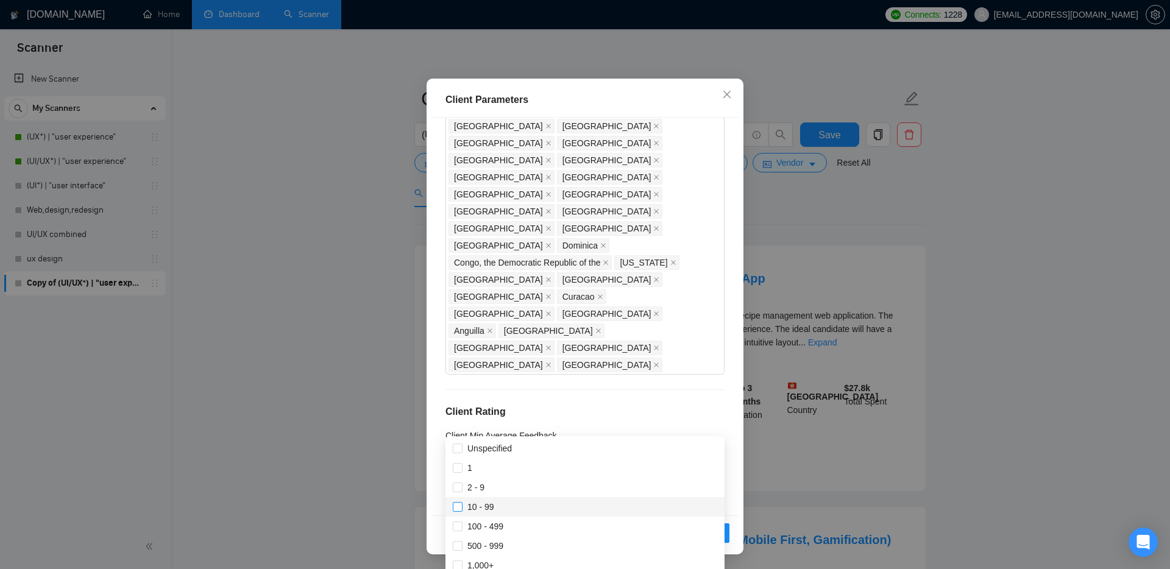
click at [459, 505] on input "10 - 99" at bounding box center [457, 506] width 9 height 9
checkbox input "true"
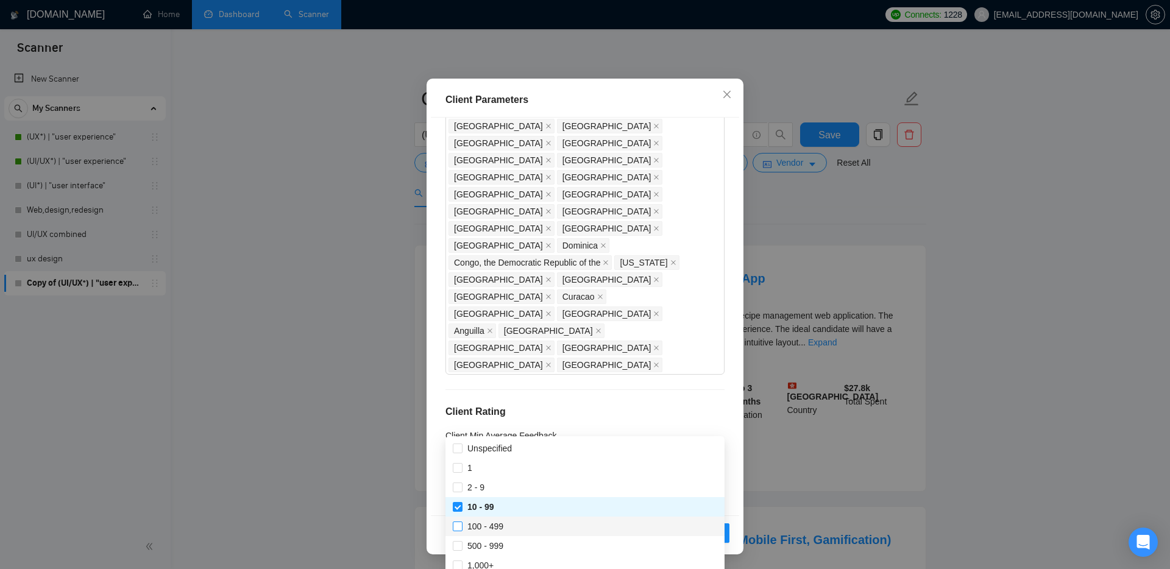
click at [459, 527] on input "100 - 499" at bounding box center [457, 526] width 9 height 9
checkbox input "true"
click at [459, 548] on input "500 - 999" at bounding box center [457, 545] width 9 height 9
checkbox input "true"
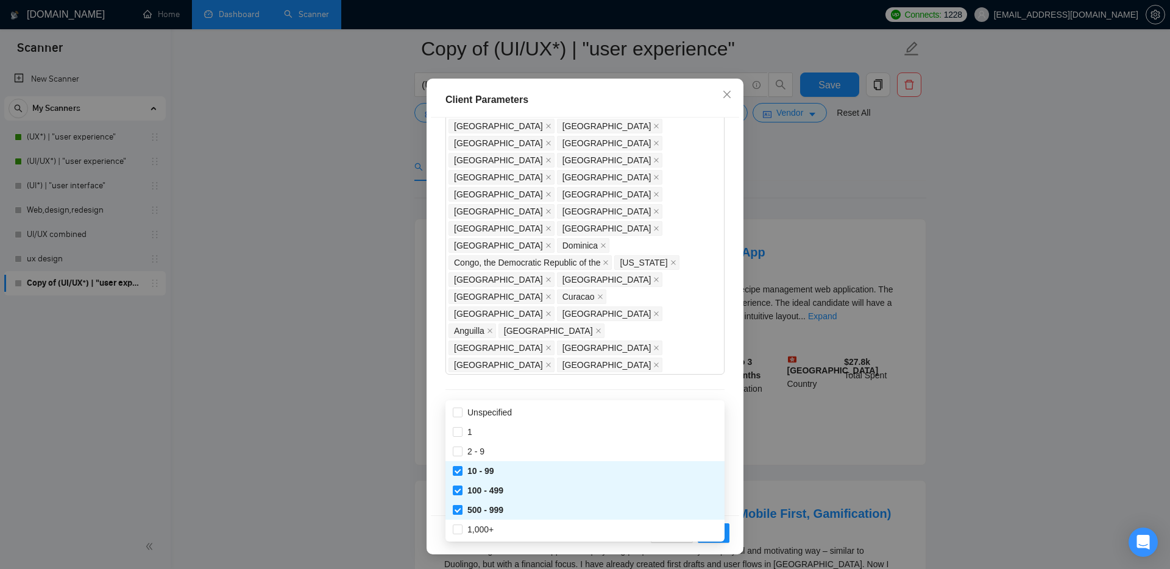
scroll to position [89, 0]
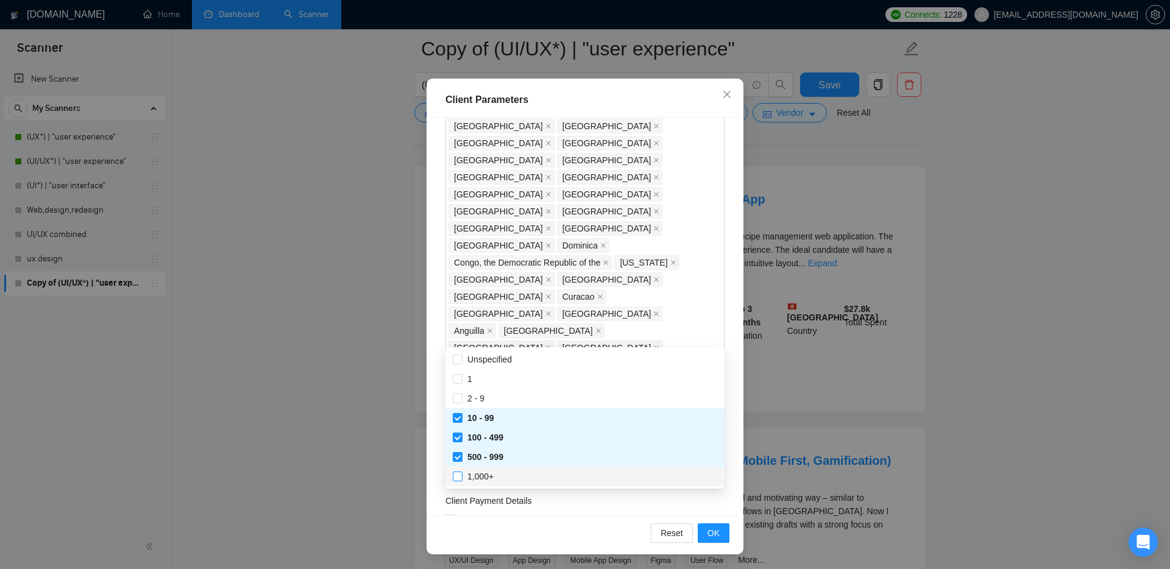
click at [460, 476] on input "1,000+" at bounding box center [457, 476] width 9 height 9
checkbox input "true"
click at [435, 444] on div "Client Location Include Client Countries Select Exclude Client Countries [GEOGR…" at bounding box center [585, 317] width 308 height 399
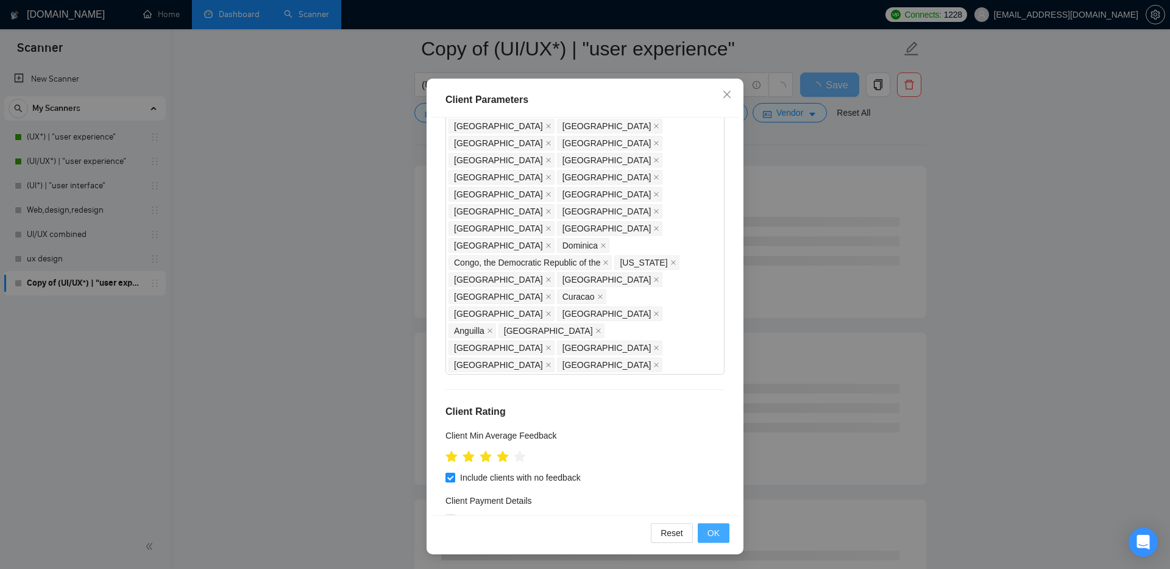
click at [714, 535] on span "OK" at bounding box center [714, 533] width 12 height 13
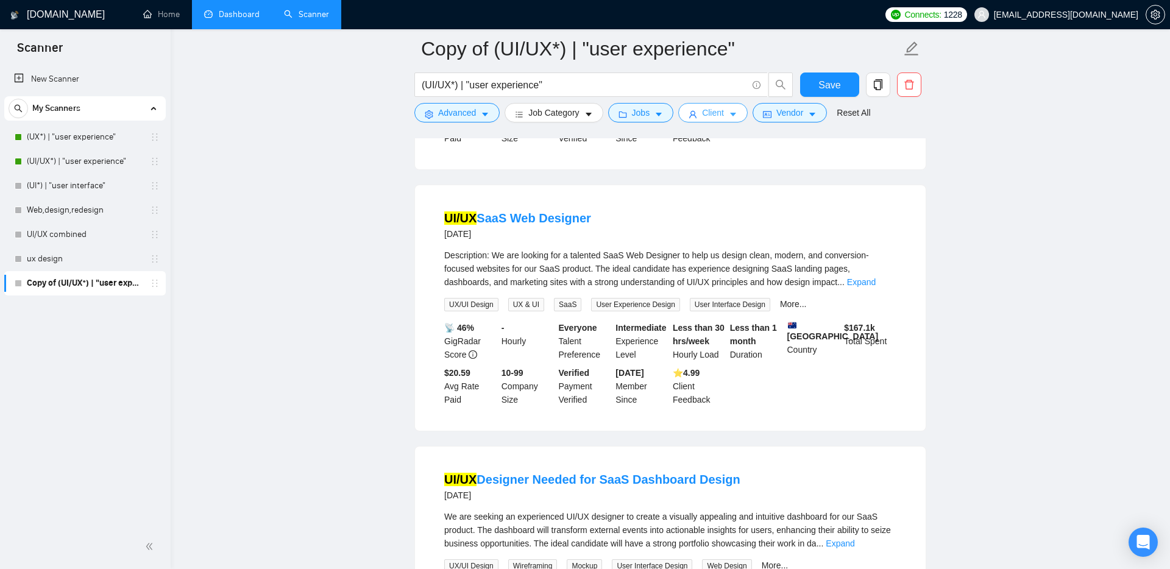
scroll to position [335, 0]
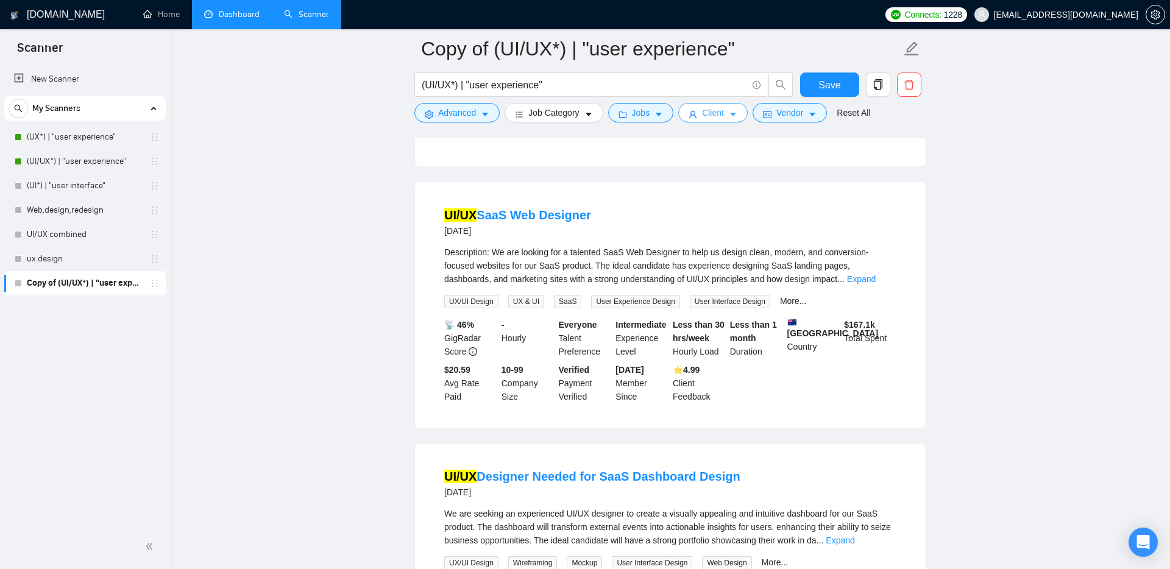
click at [724, 113] on span "Client" at bounding box center [713, 112] width 22 height 13
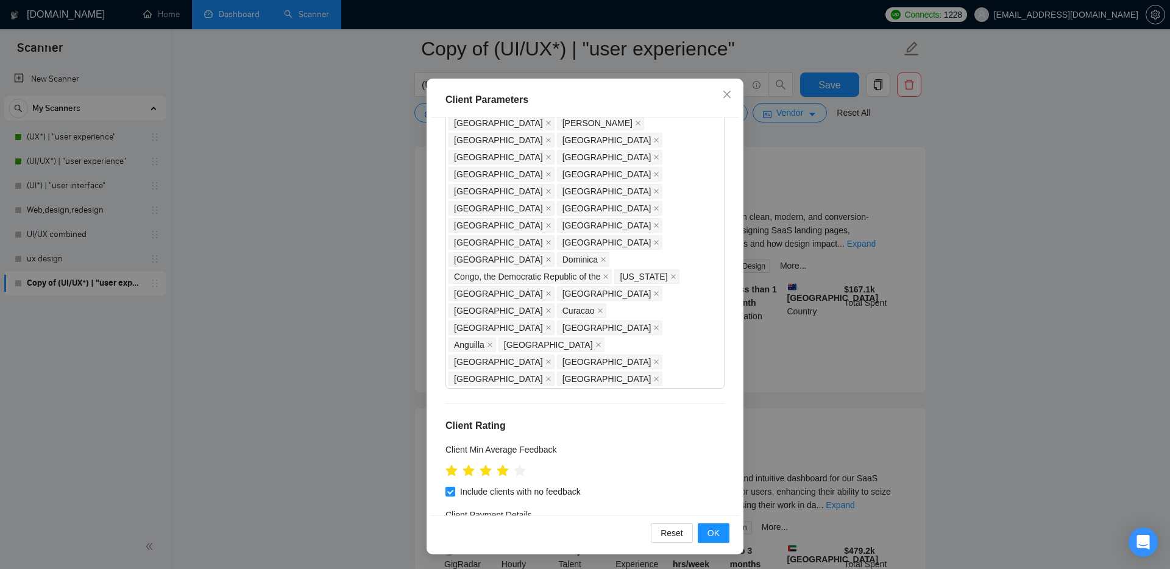
scroll to position [840, 0]
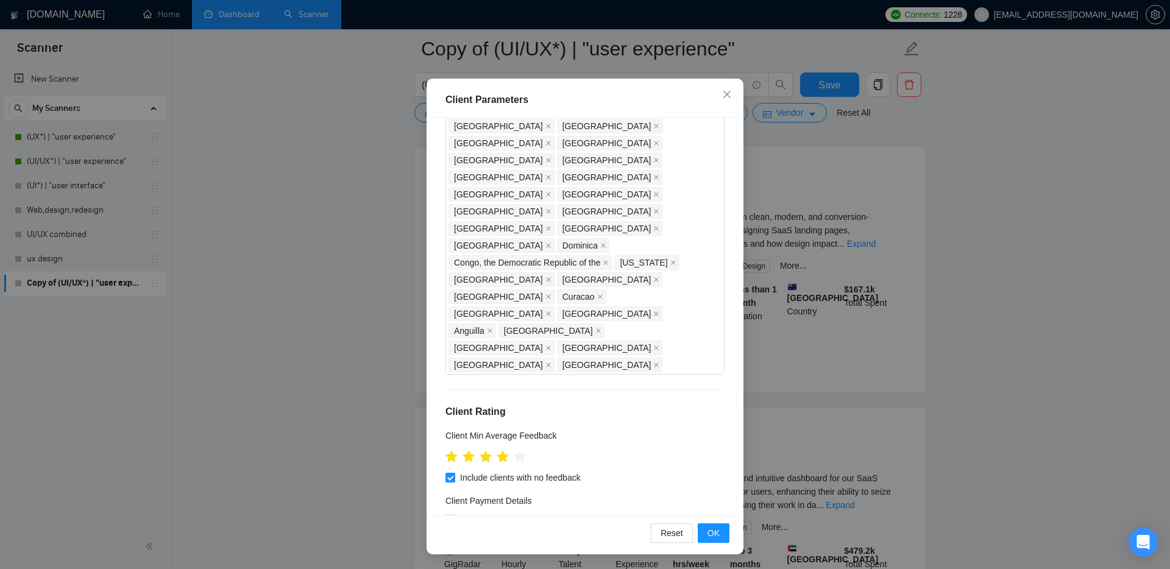
click at [476, 502] on span "Enterprise Clients" at bounding box center [502, 502] width 68 height 10
click at [461, 502] on input "Enterprise Clients" at bounding box center [457, 501] width 9 height 9
checkbox input "true"
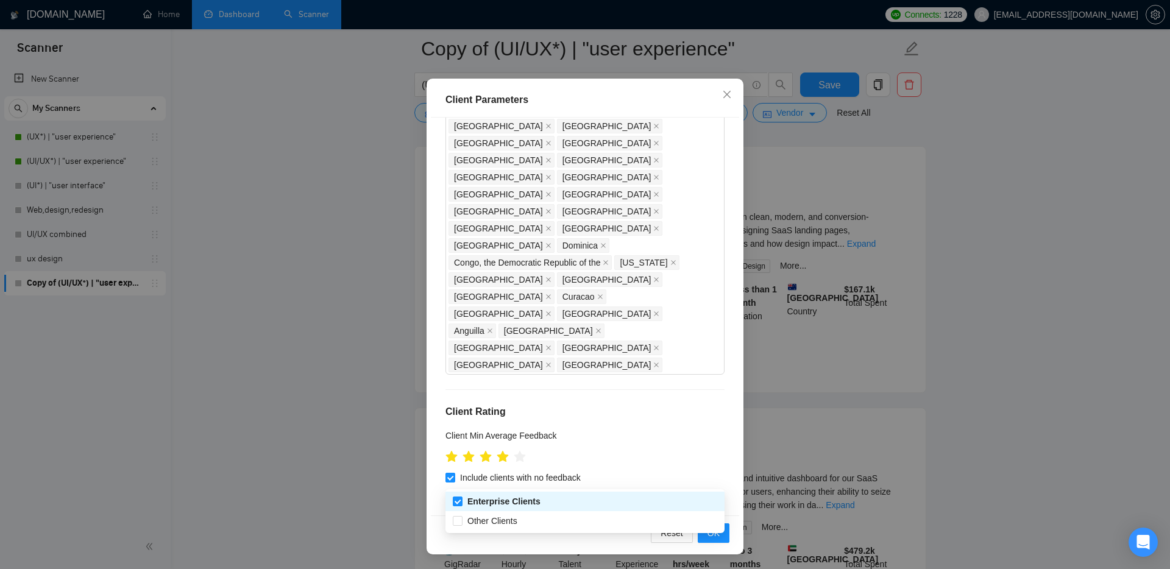
click at [436, 433] on div "Client Location Include Client Countries Select Exclude Client Countries [GEOGR…" at bounding box center [585, 317] width 308 height 399
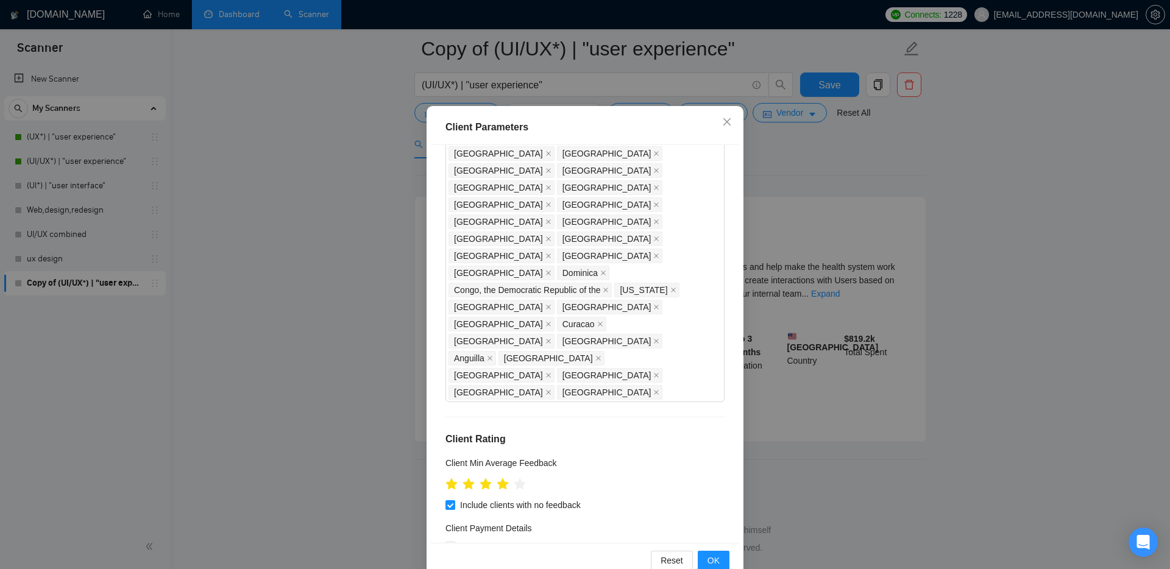
scroll to position [65, 0]
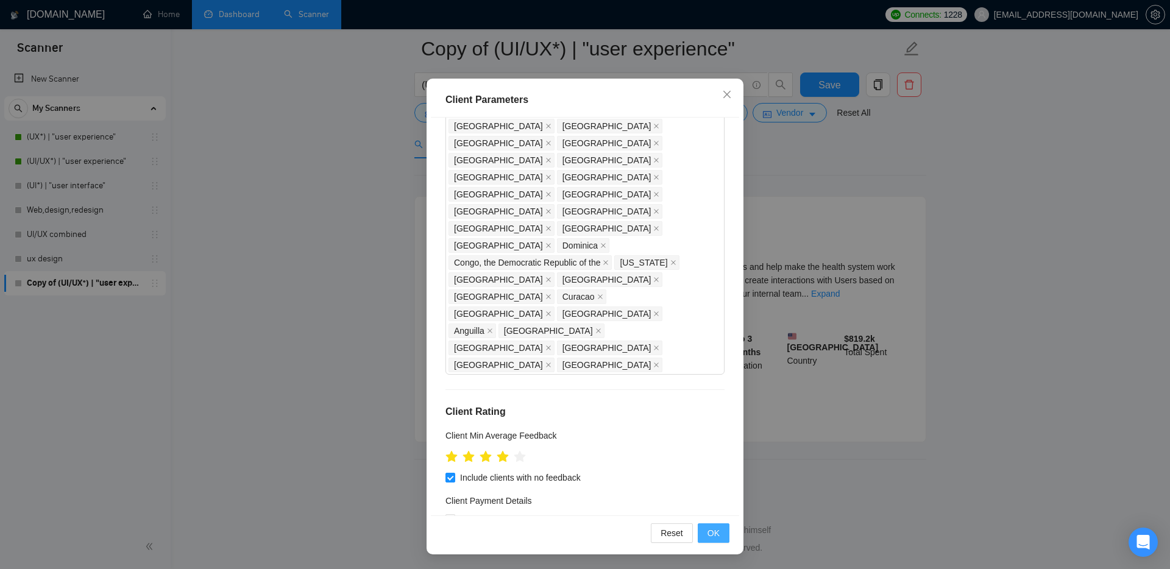
click at [711, 533] on span "OK" at bounding box center [714, 533] width 12 height 13
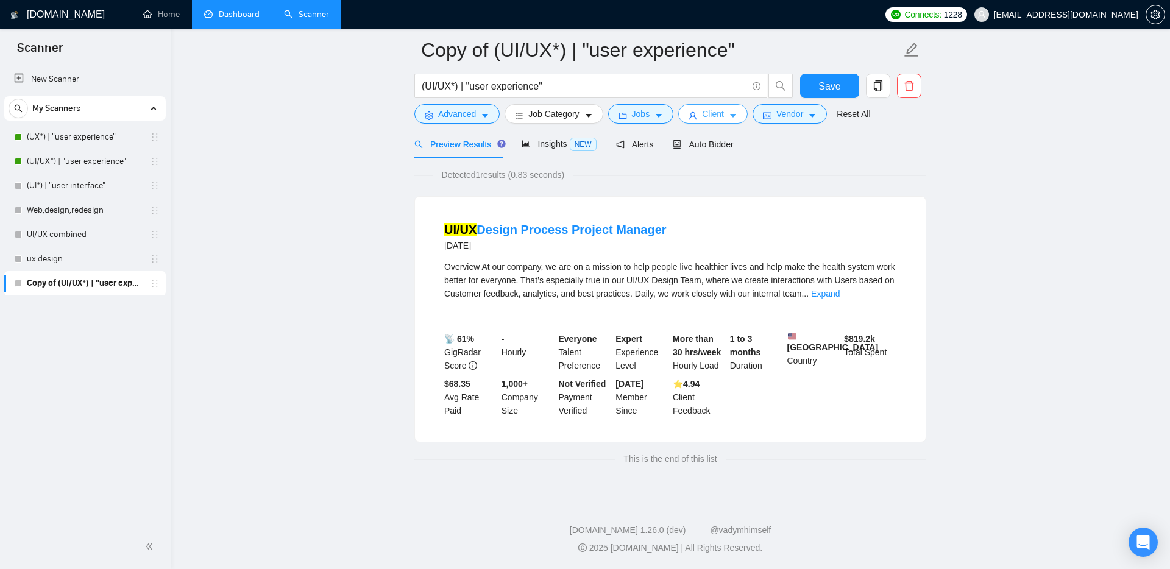
scroll to position [41, 0]
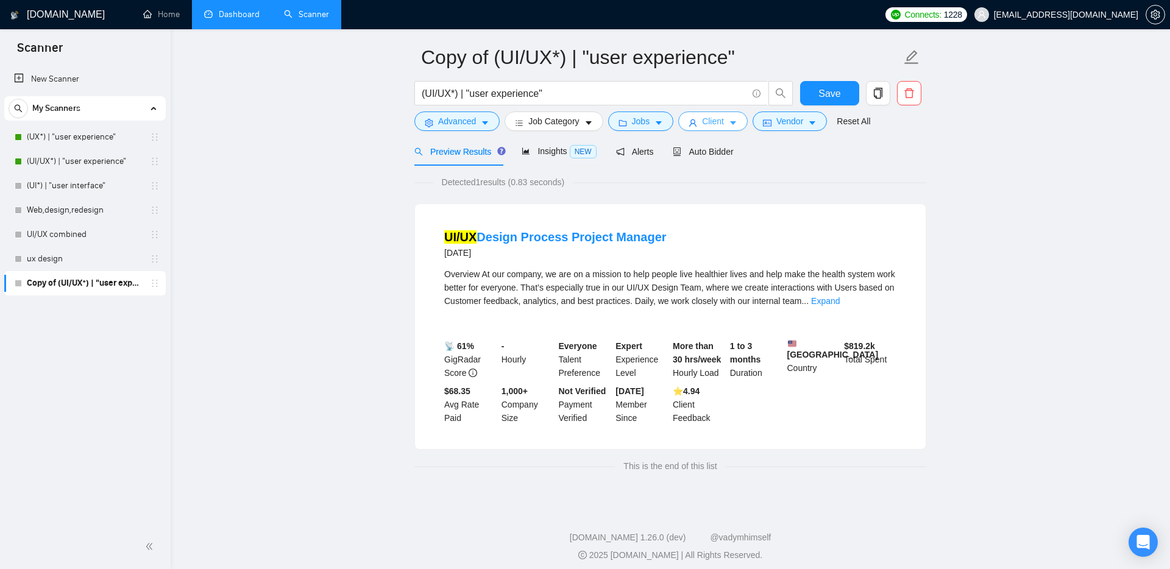
click at [722, 121] on span "Client" at bounding box center [713, 121] width 22 height 13
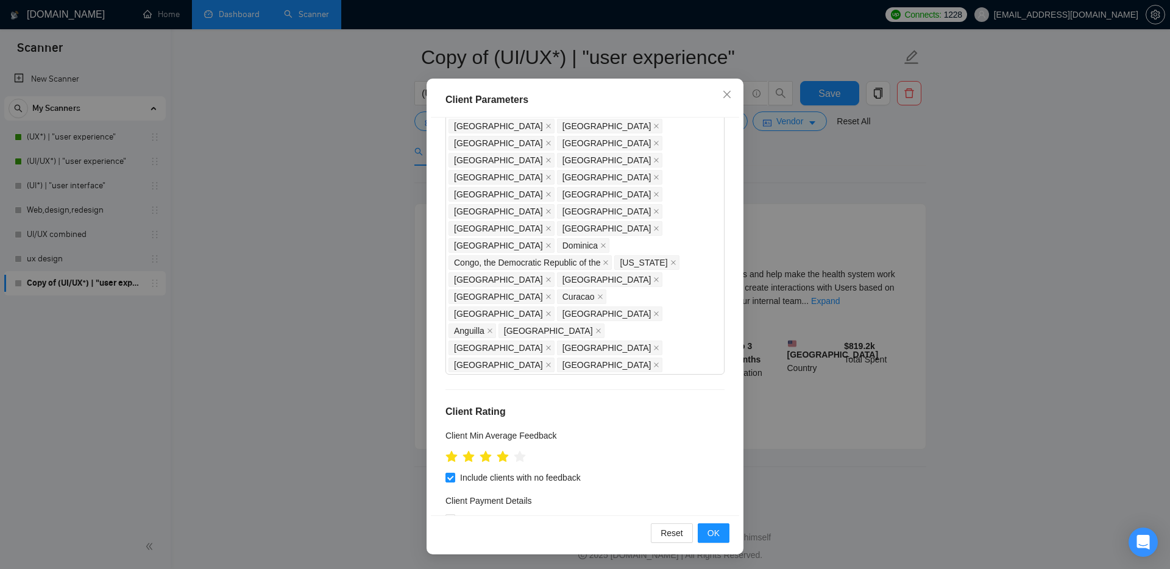
scroll to position [43, 0]
click at [713, 535] on span "OK" at bounding box center [714, 533] width 12 height 13
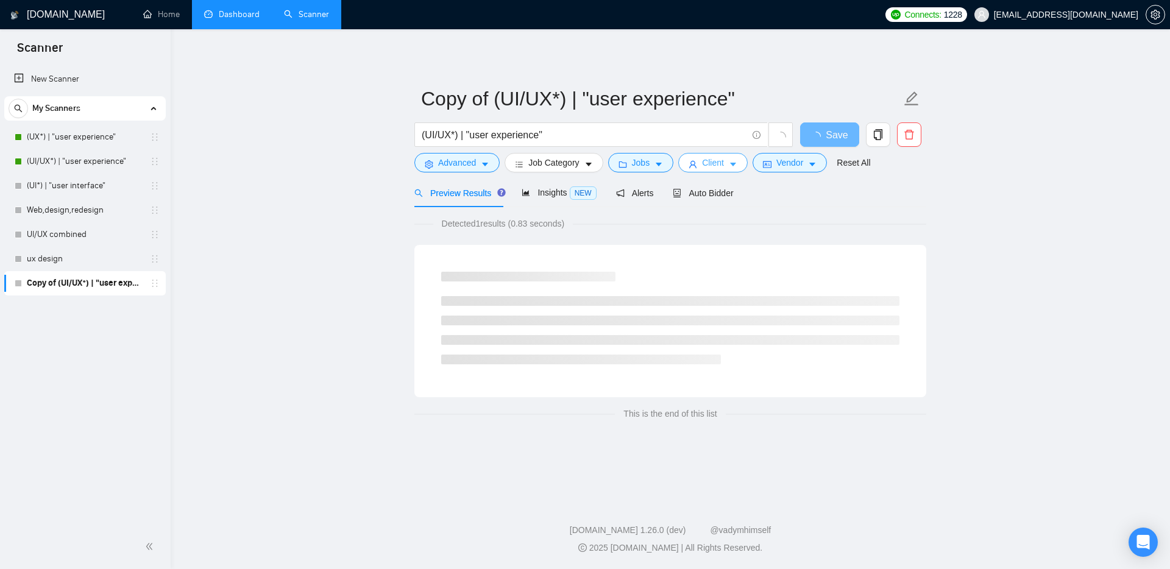
scroll to position [0, 0]
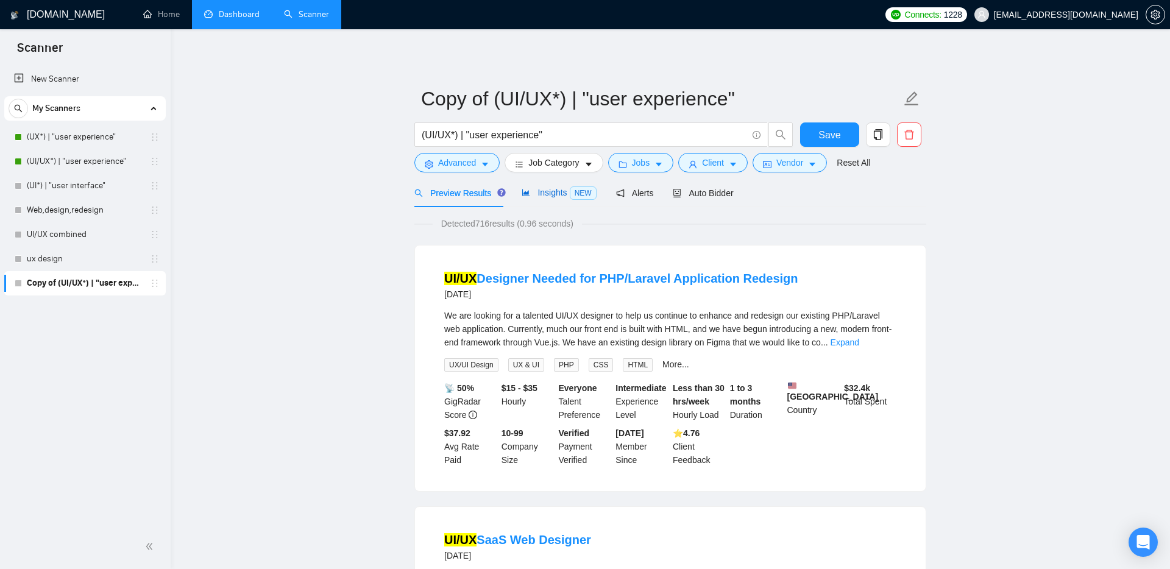
click at [563, 190] on span "Insights NEW" at bounding box center [559, 193] width 74 height 10
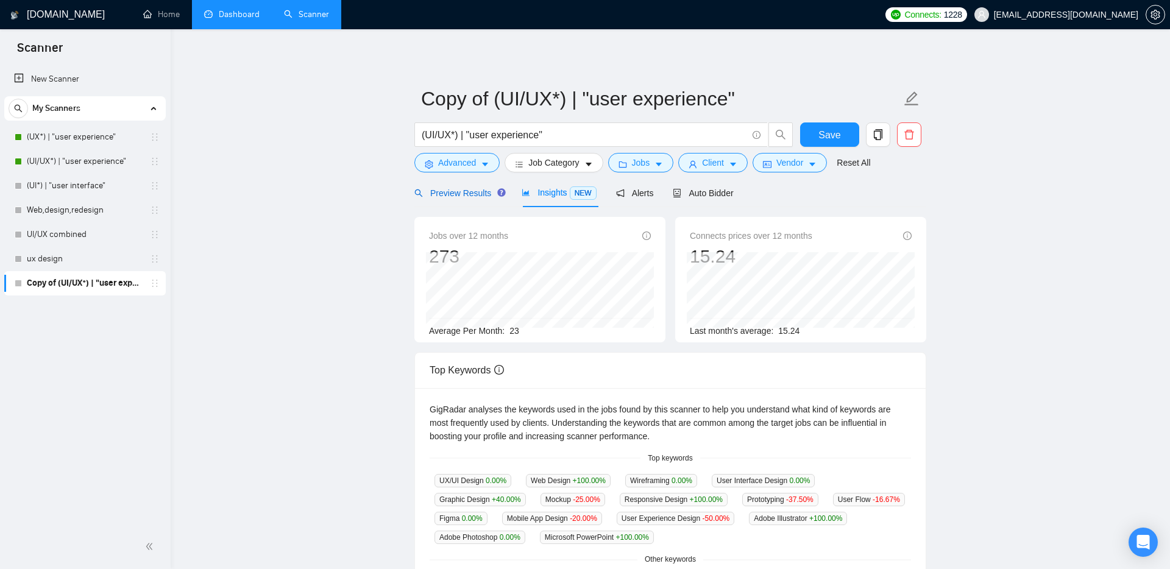
click at [467, 187] on div "Preview Results" at bounding box center [459, 193] width 88 height 13
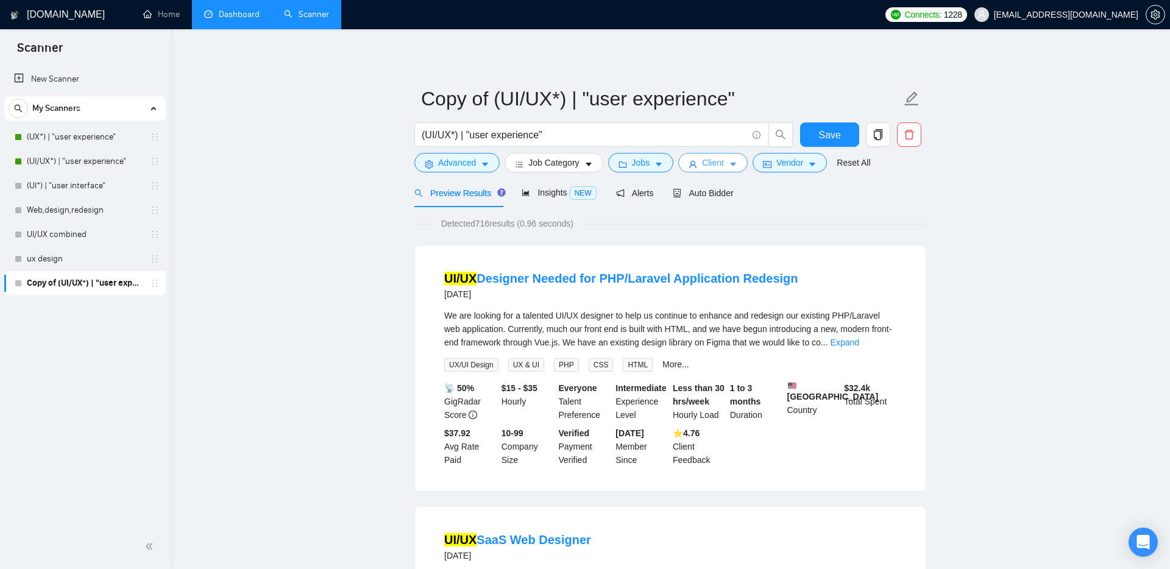
click at [703, 164] on button "Client" at bounding box center [712, 163] width 69 height 20
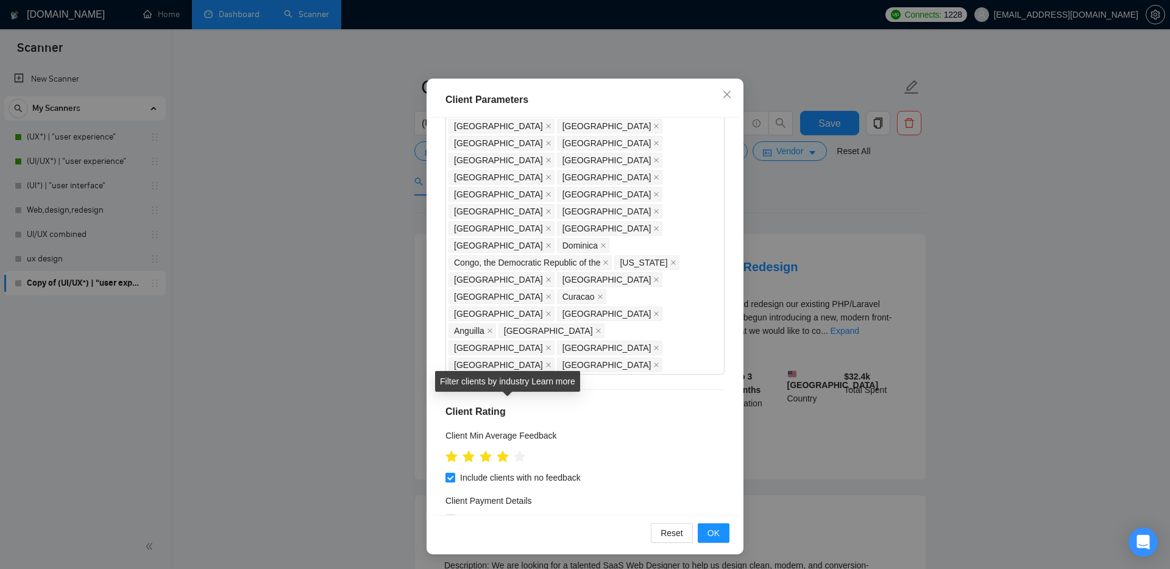
scroll to position [135, 0]
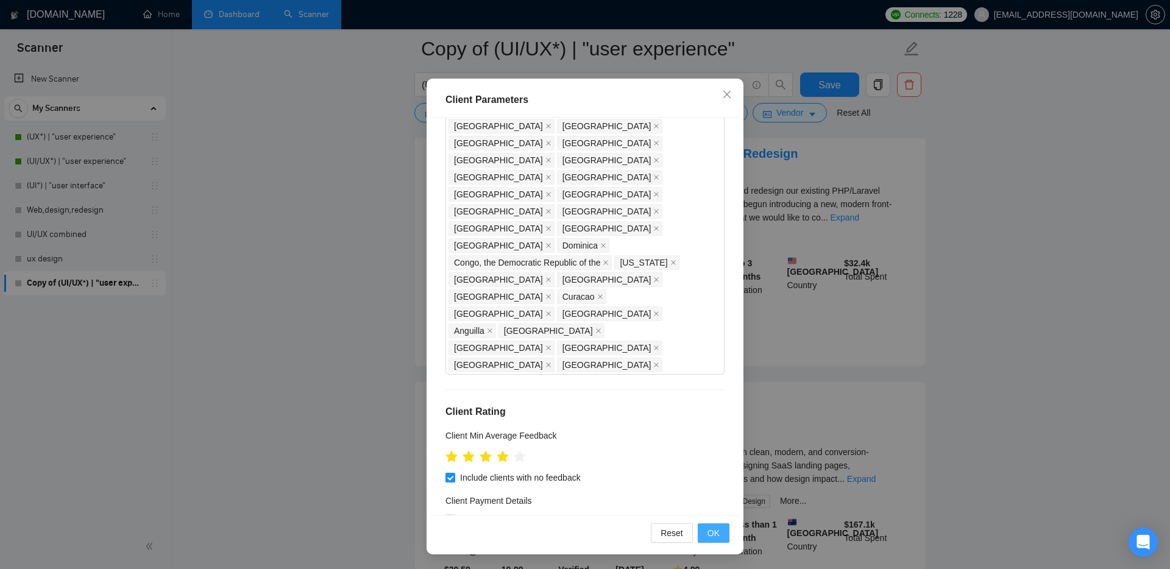
click at [717, 538] on span "OK" at bounding box center [714, 533] width 12 height 13
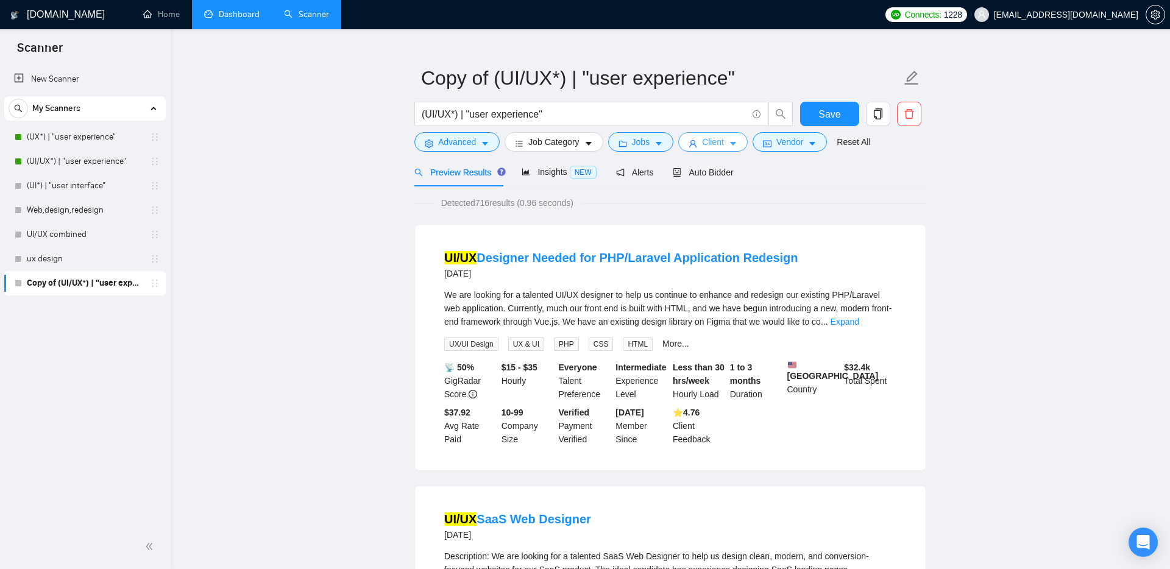
scroll to position [21, 0]
click at [559, 177] on div "Insights NEW" at bounding box center [559, 172] width 74 height 14
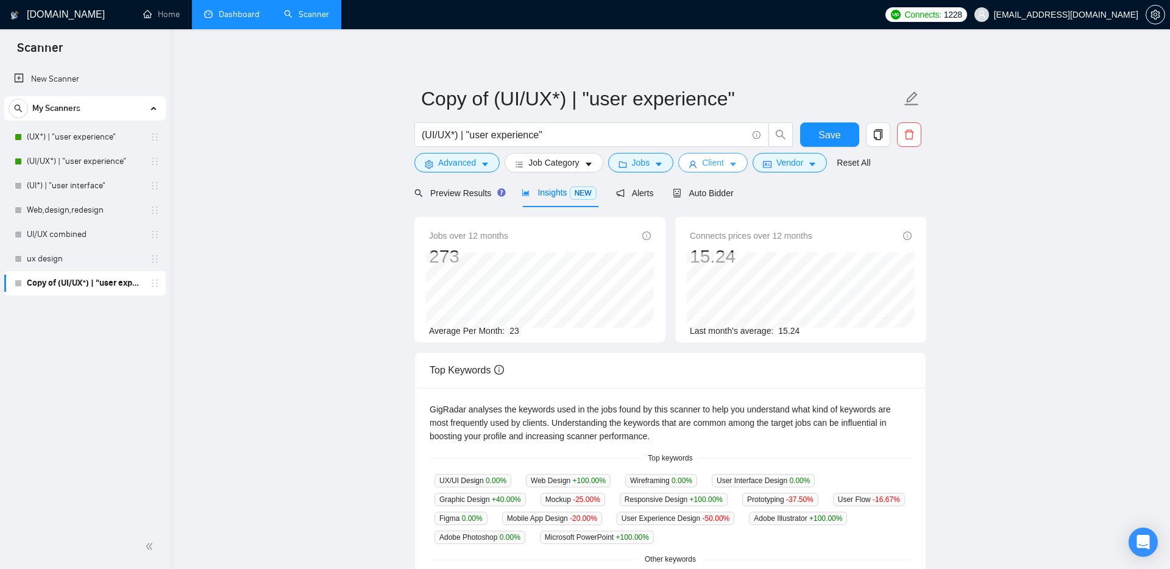
click at [711, 165] on span "Client" at bounding box center [713, 162] width 22 height 13
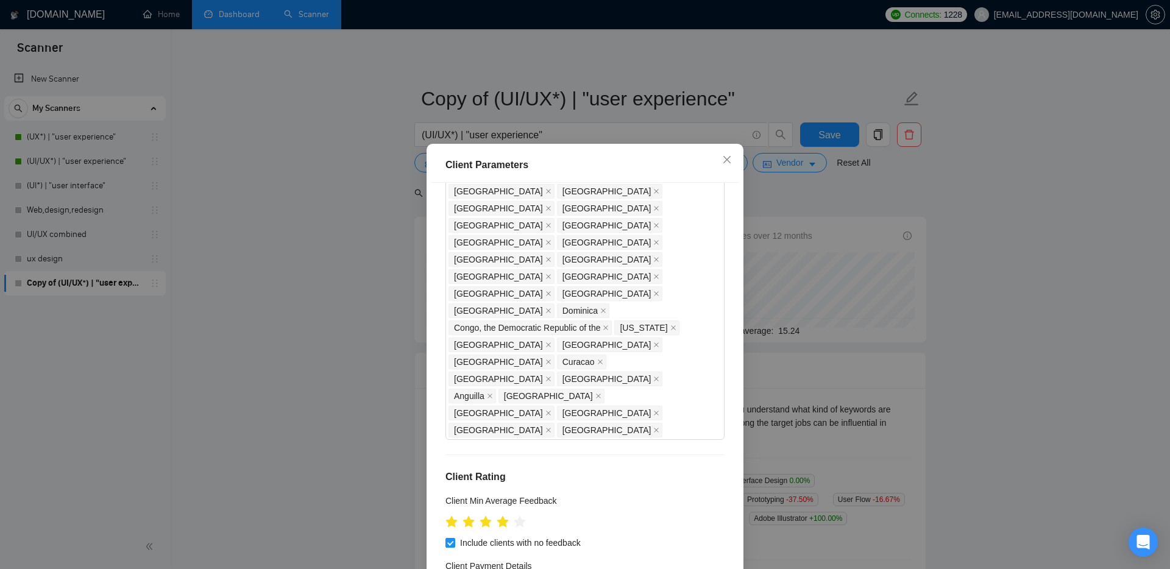
checkbox input "false"
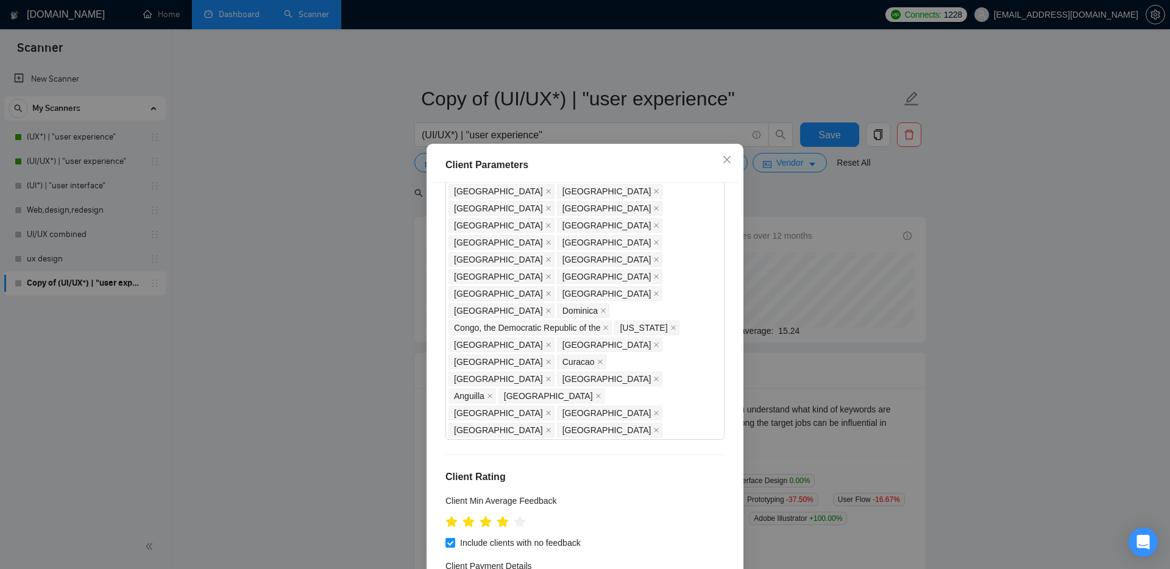
checkbox input "false"
click at [460, 532] on input "1" at bounding box center [457, 532] width 9 height 9
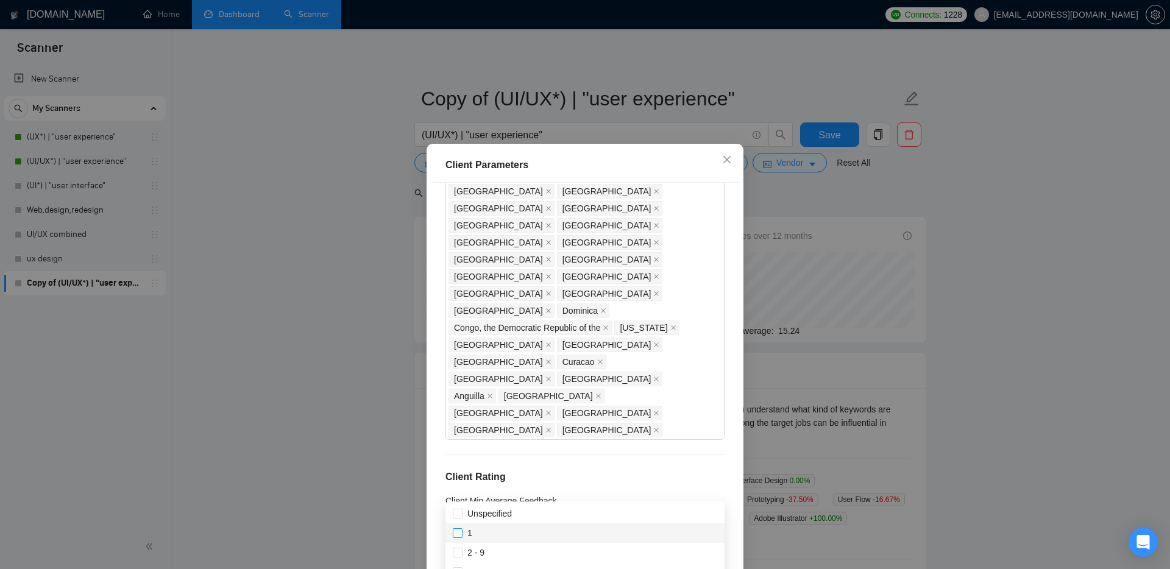
checkbox input "true"
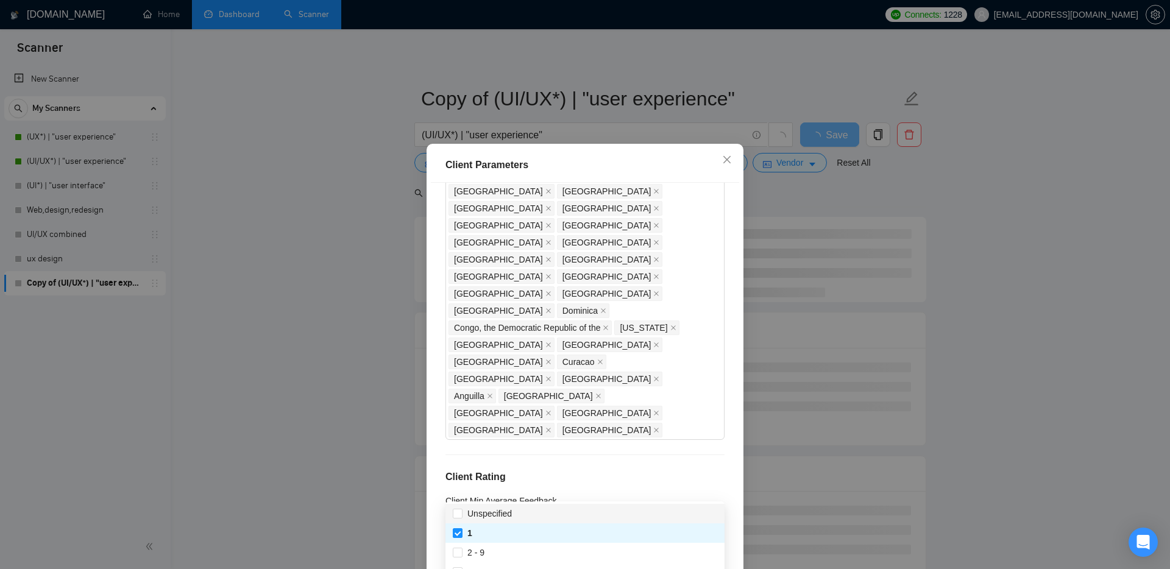
click at [437, 476] on div "Client Location Include Client Countries Select Exclude Client Countries [GEOGR…" at bounding box center [585, 382] width 308 height 399
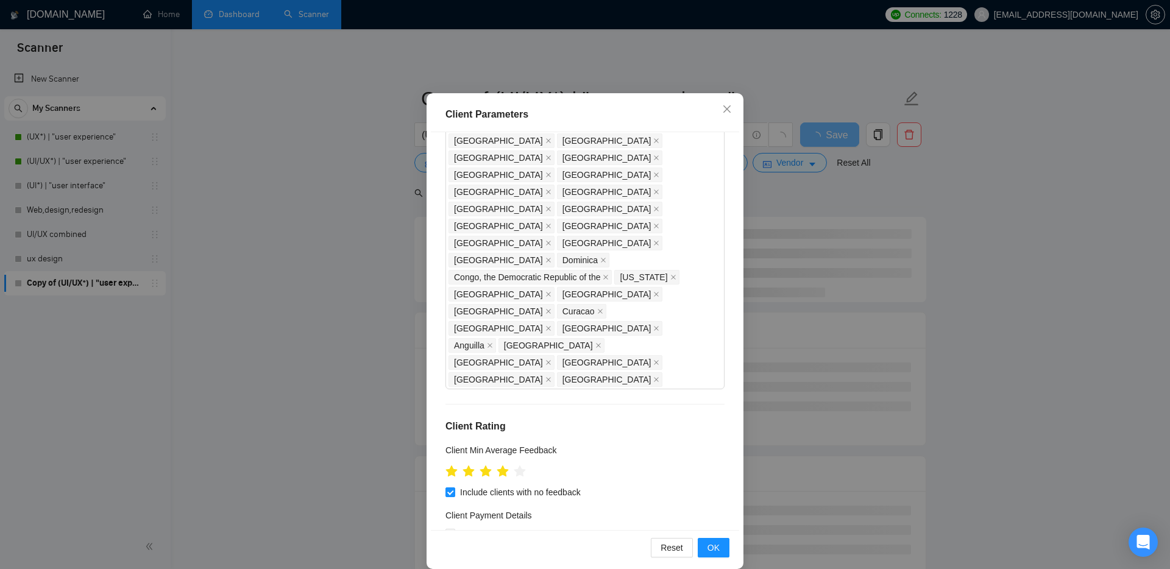
scroll to position [54, 0]
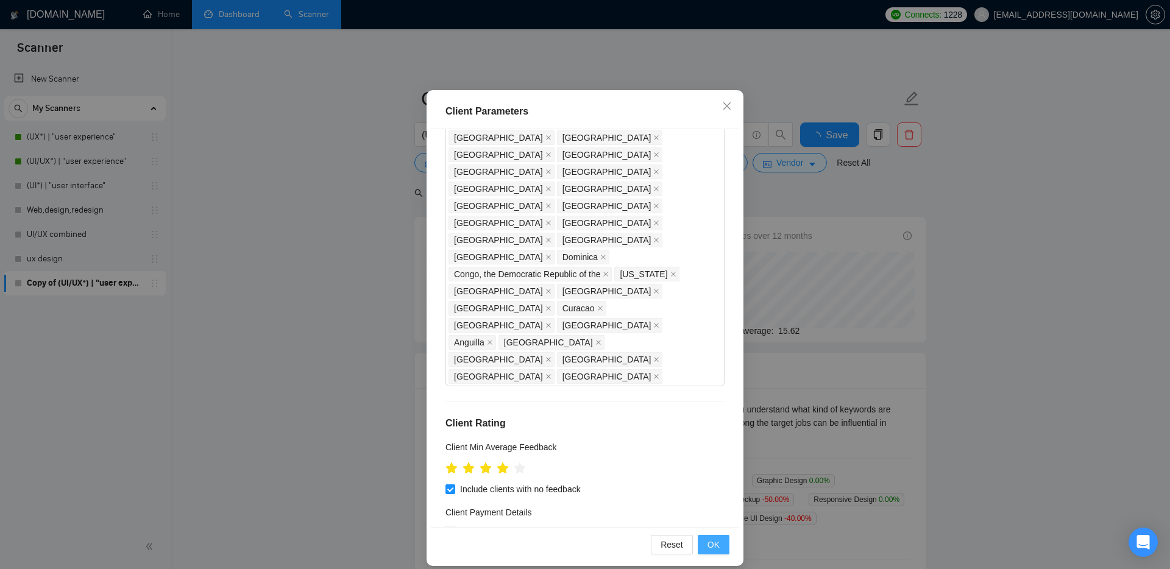
click at [705, 544] on button "OK" at bounding box center [714, 545] width 32 height 20
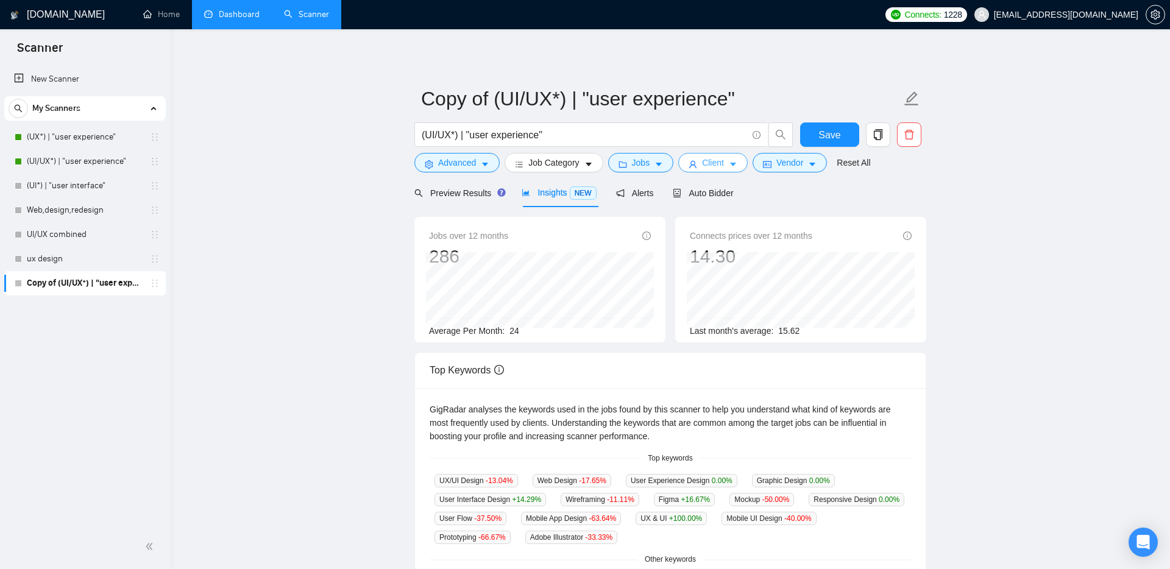
click at [717, 170] on button "Client" at bounding box center [712, 163] width 69 height 20
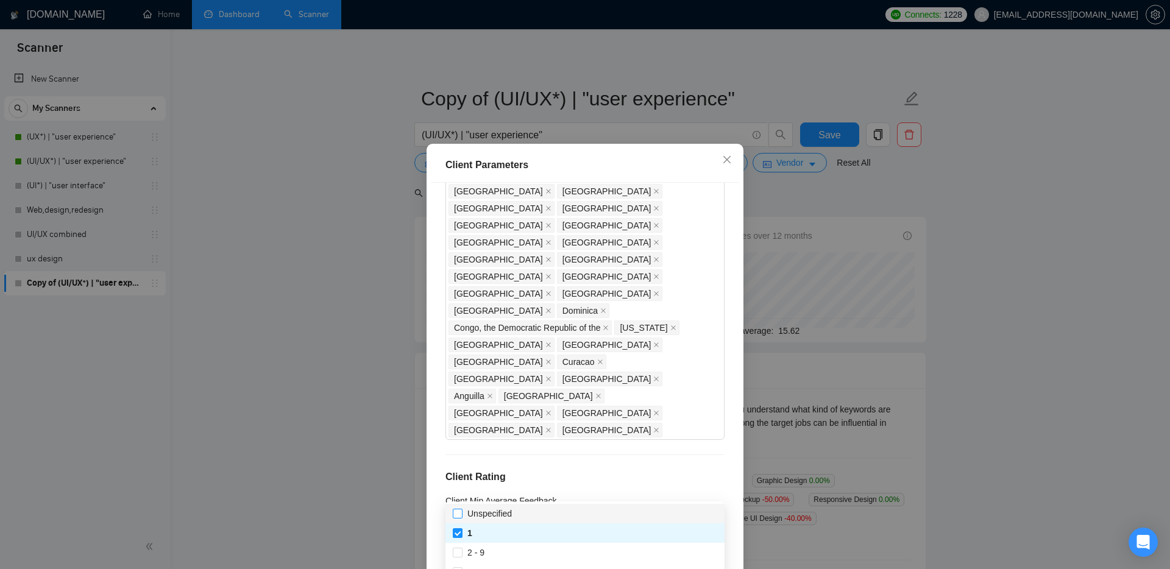
click at [457, 513] on input "Unspecified" at bounding box center [457, 513] width 9 height 9
checkbox input "true"
click at [428, 494] on div "Client Parameters Client Location Include Client Countries Select Exclude Clien…" at bounding box center [585, 382] width 317 height 477
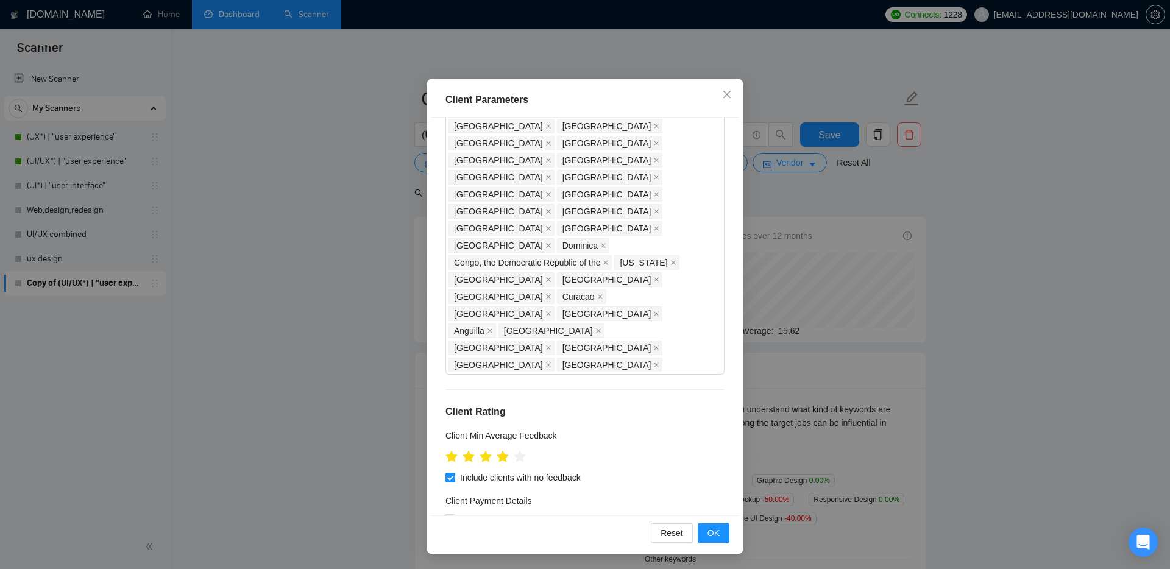
scroll to position [50, 0]
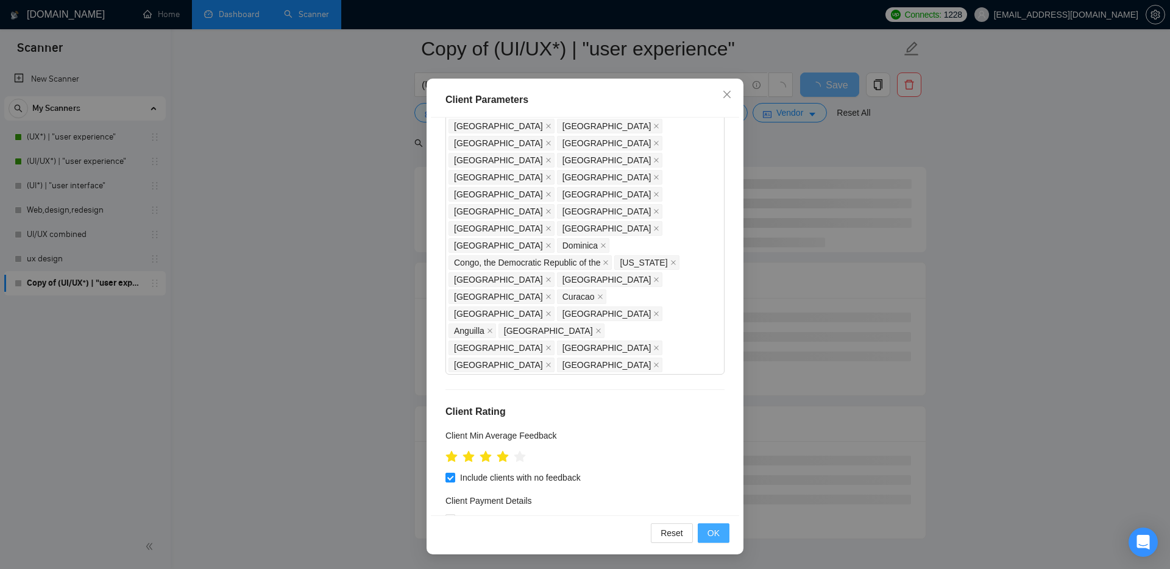
click at [720, 538] on button "OK" at bounding box center [714, 534] width 32 height 20
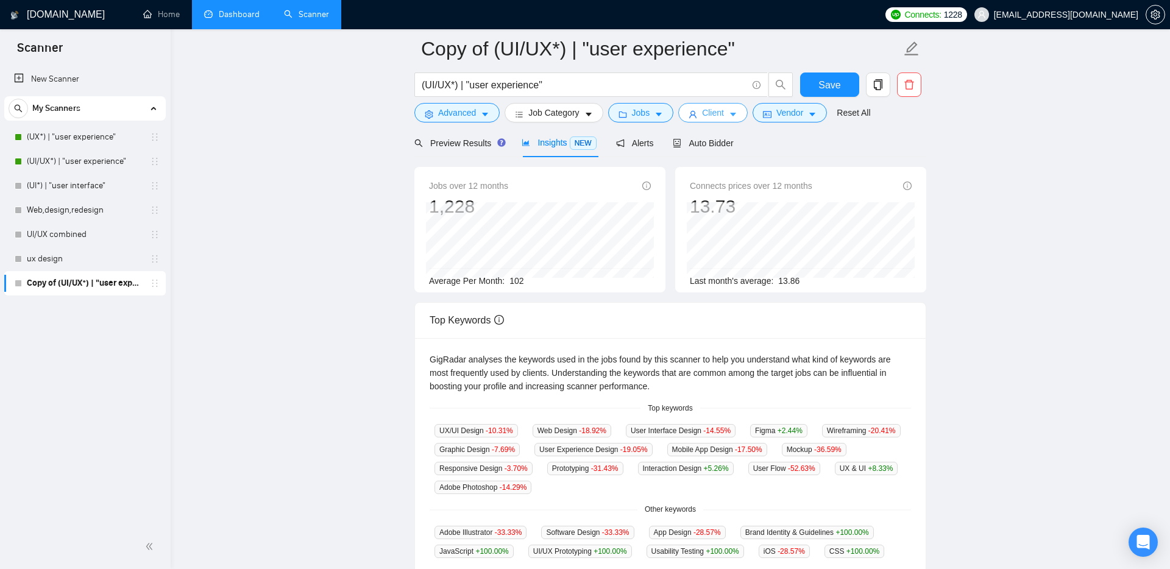
click at [714, 110] on span "Client" at bounding box center [713, 112] width 22 height 13
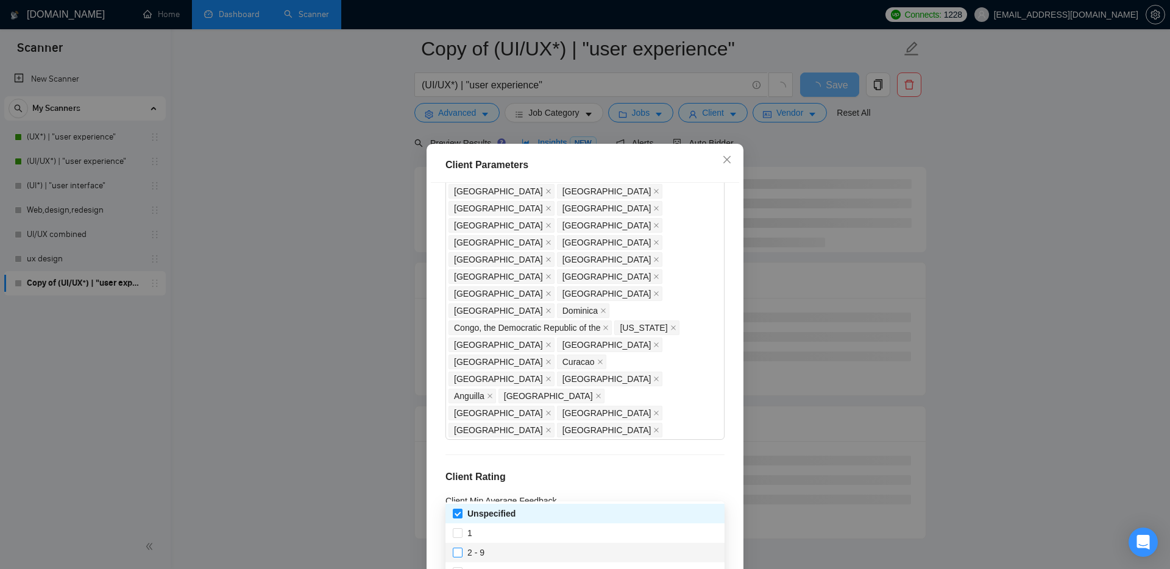
click at [458, 552] on input "2 - 9" at bounding box center [457, 552] width 9 height 9
checkbox input "true"
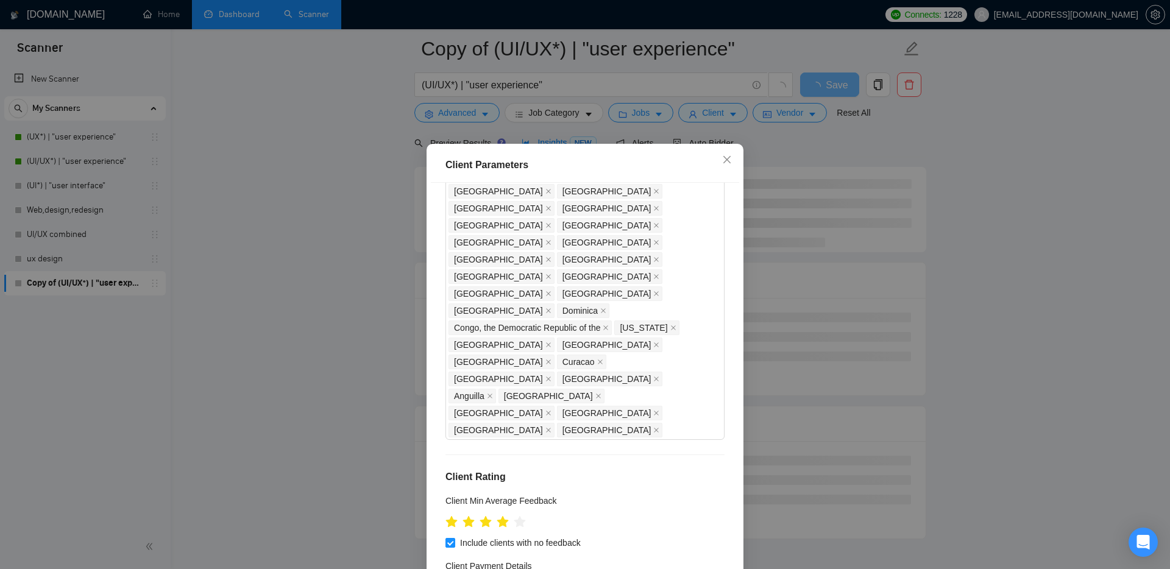
click at [437, 502] on div "Client Location Include Client Countries Select Exclude Client Countries [GEOGR…" at bounding box center [585, 382] width 308 height 399
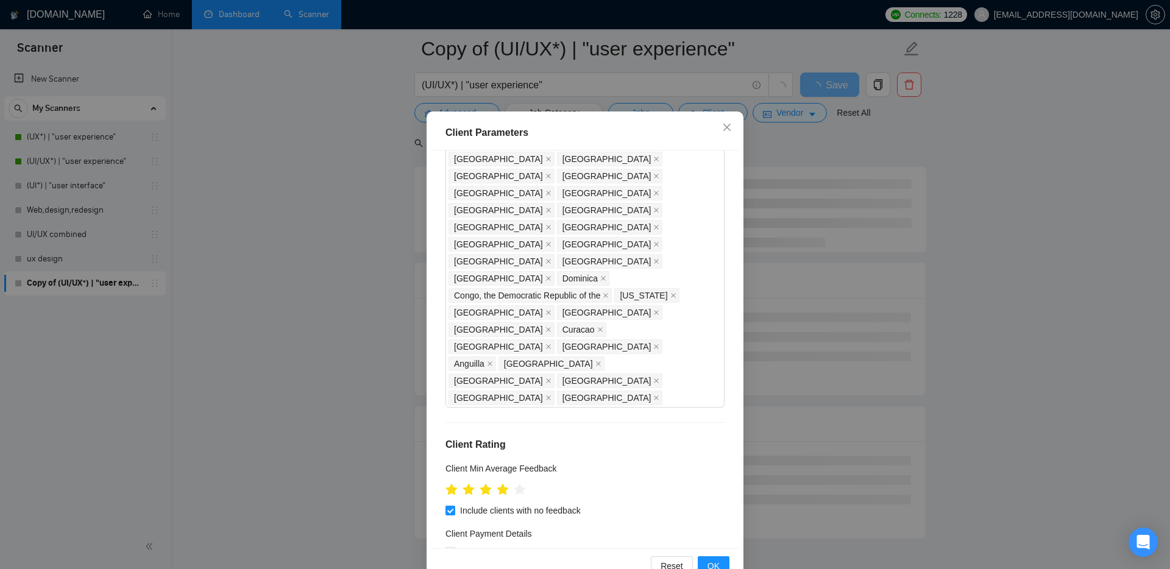
scroll to position [65, 0]
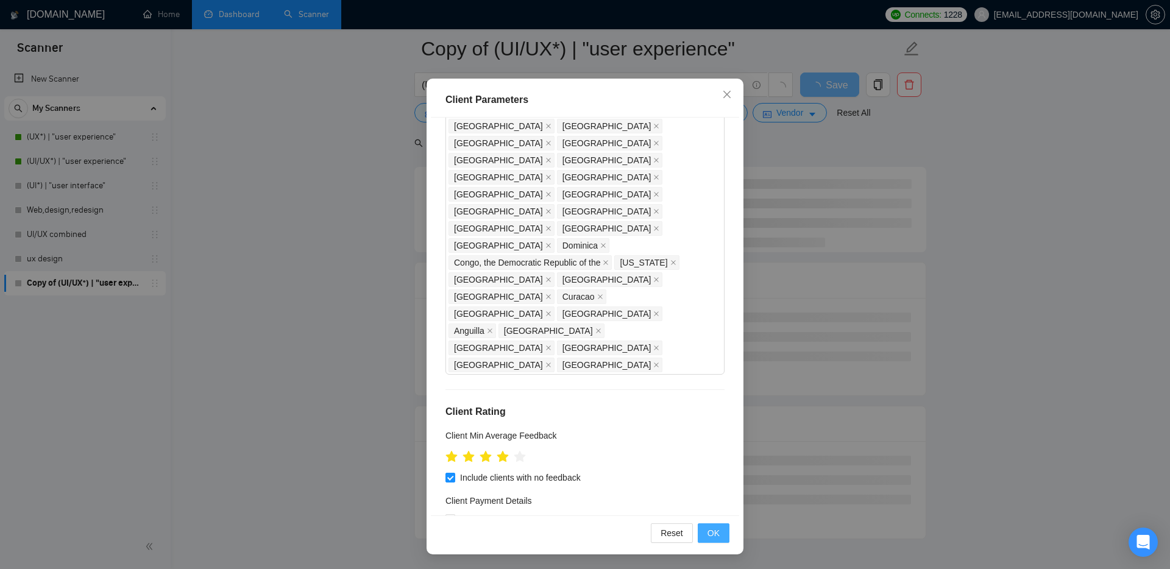
click at [708, 536] on span "OK" at bounding box center [714, 533] width 12 height 13
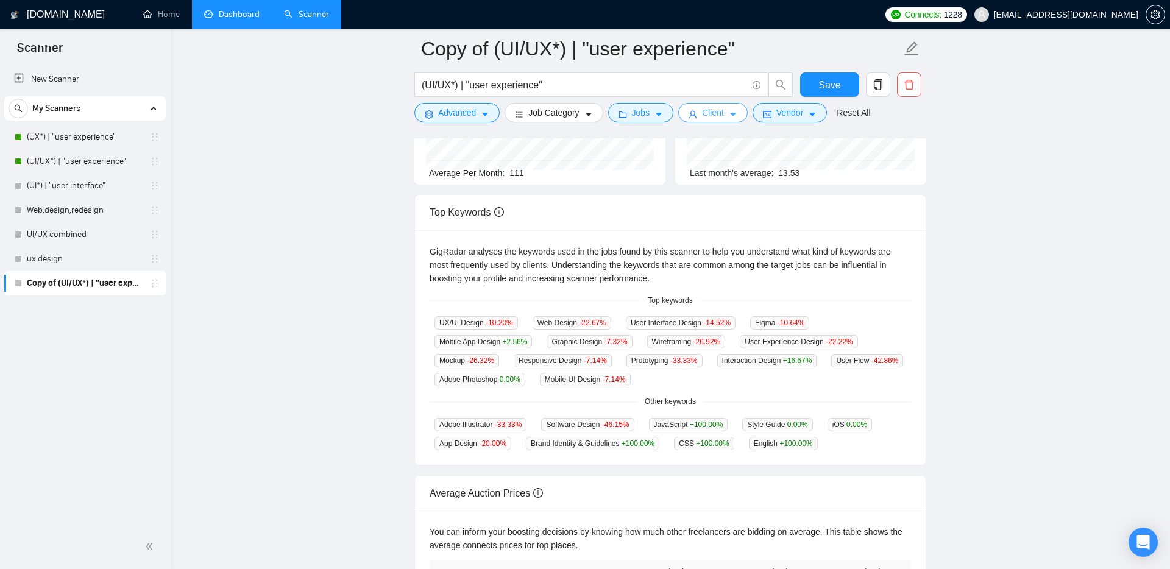
scroll to position [65, 0]
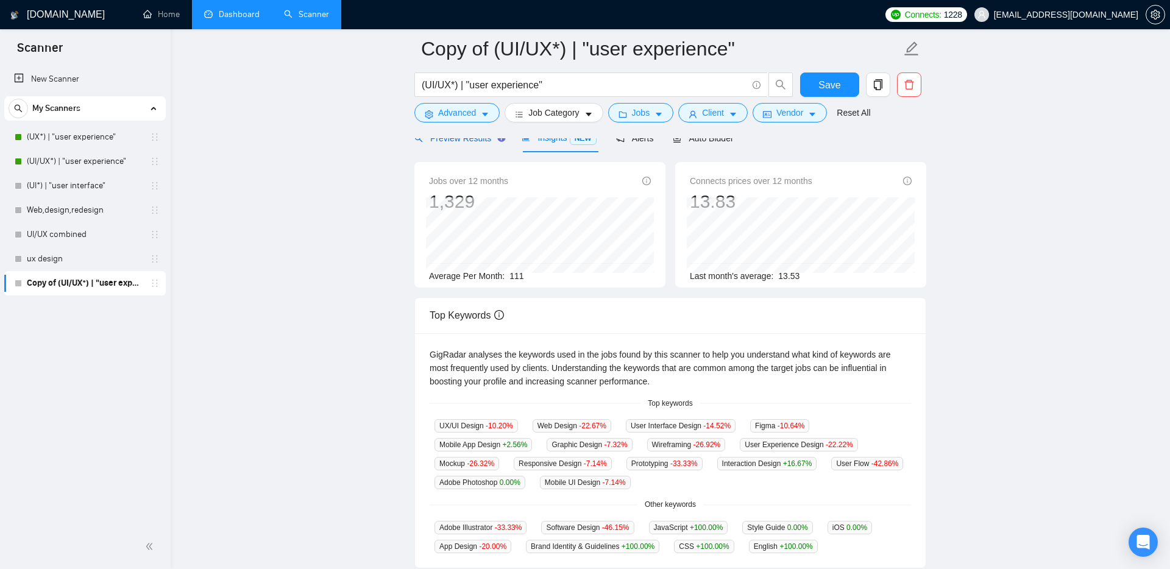
click at [470, 144] on div "Preview Results" at bounding box center [459, 138] width 88 height 13
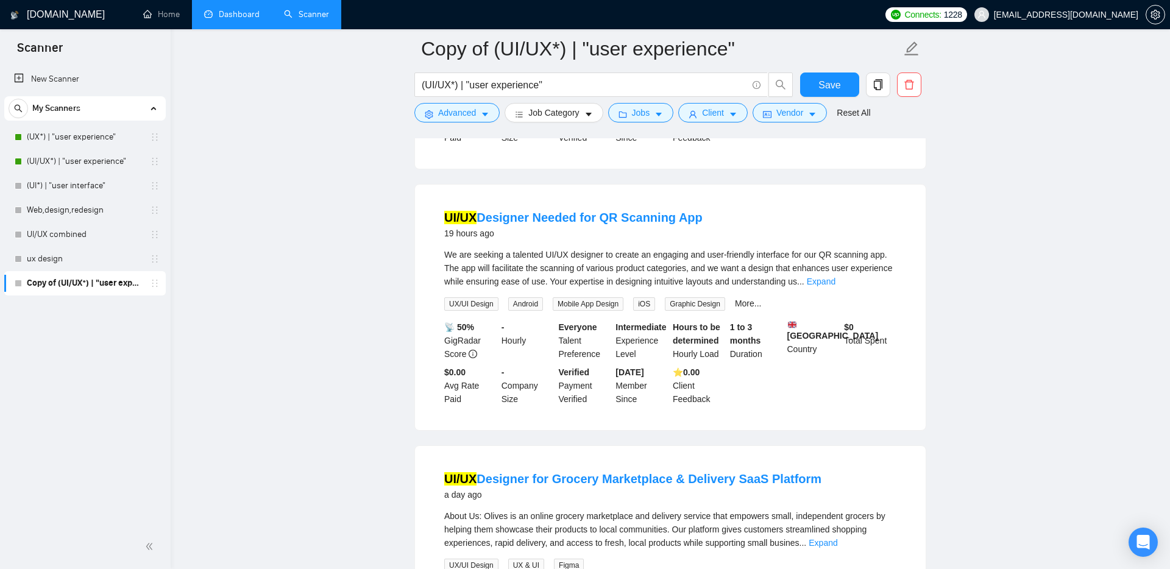
scroll to position [1126, 0]
